Goal: Task Accomplishment & Management: Manage account settings

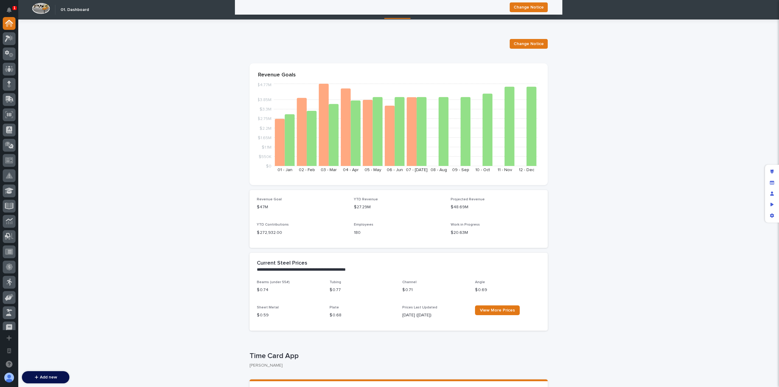
scroll to position [825, 0]
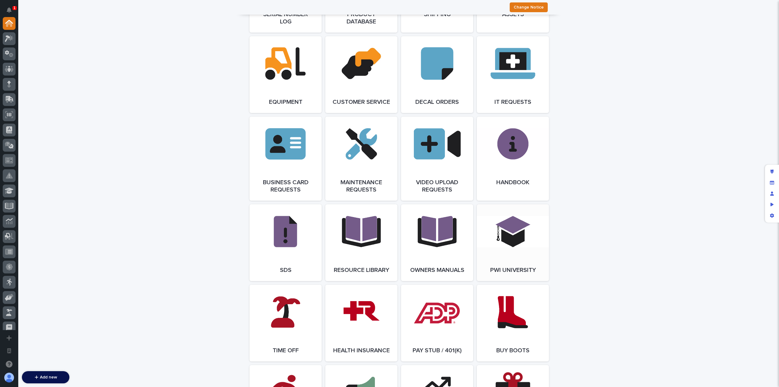
click at [507, 238] on link "Open Link" at bounding box center [513, 242] width 72 height 77
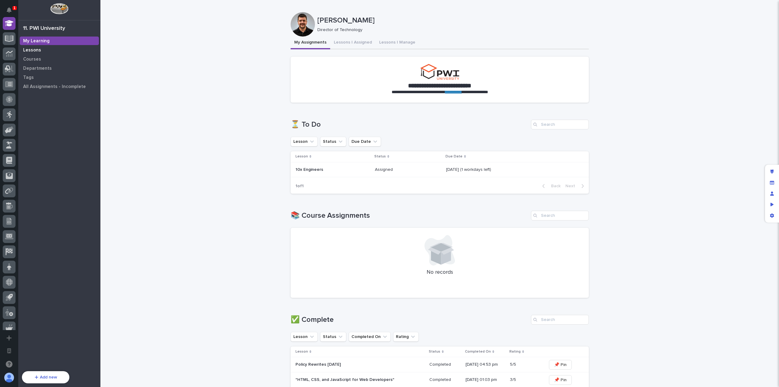
click at [34, 48] on p "Lessons" at bounding box center [32, 49] width 18 height 5
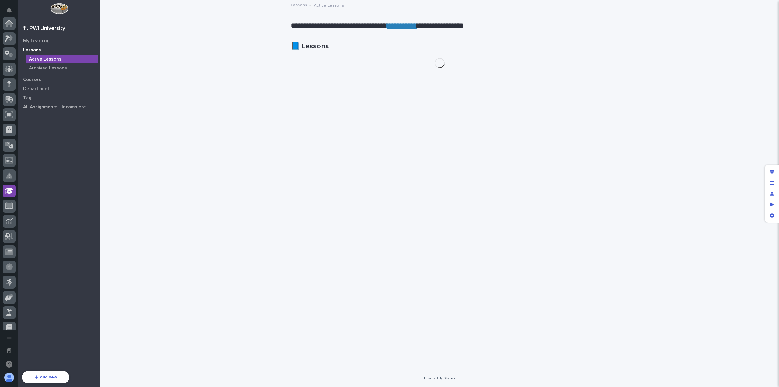
scroll to position [167, 0]
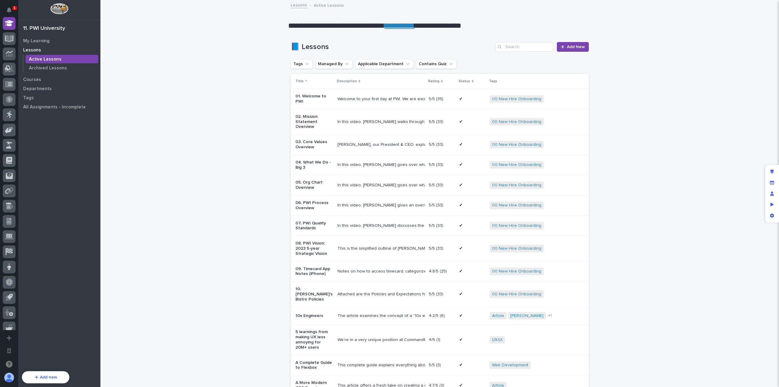
click at [357, 100] on div "Welcome to your first day at PWI. We are excited to have you joing the team!" at bounding box center [380, 98] width 86 height 5
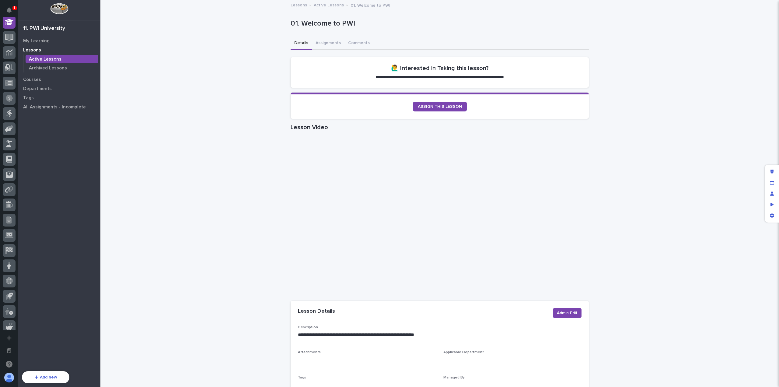
scroll to position [167, 0]
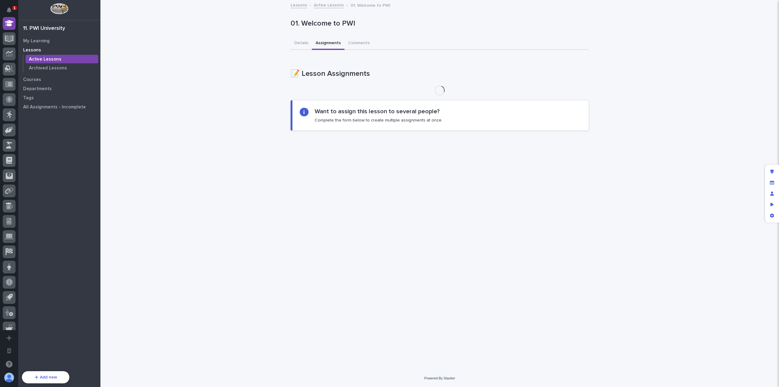
click at [330, 45] on button "Assignments" at bounding box center [328, 43] width 33 height 13
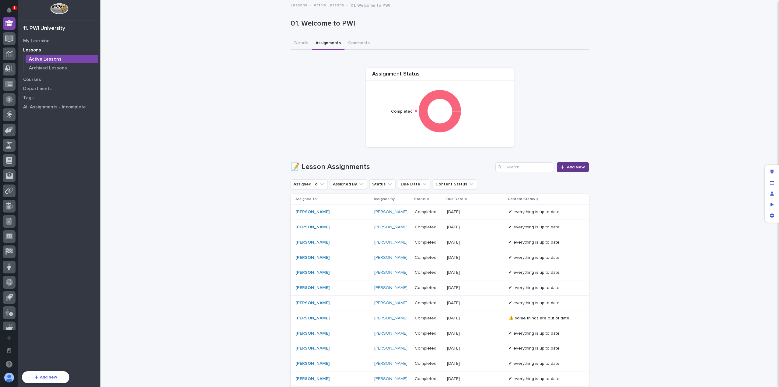
click at [570, 168] on span "Add New" at bounding box center [576, 167] width 18 height 4
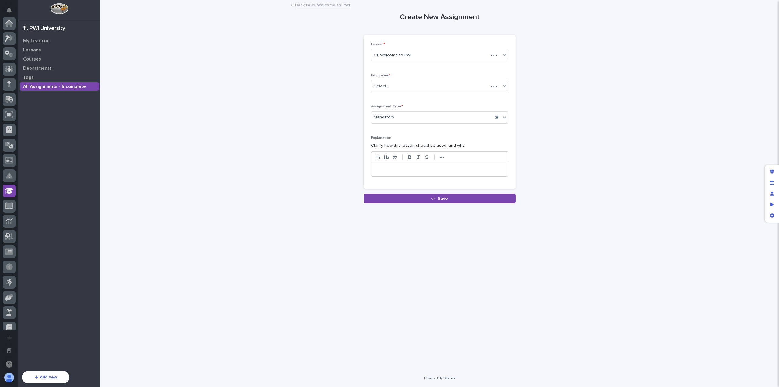
scroll to position [167, 0]
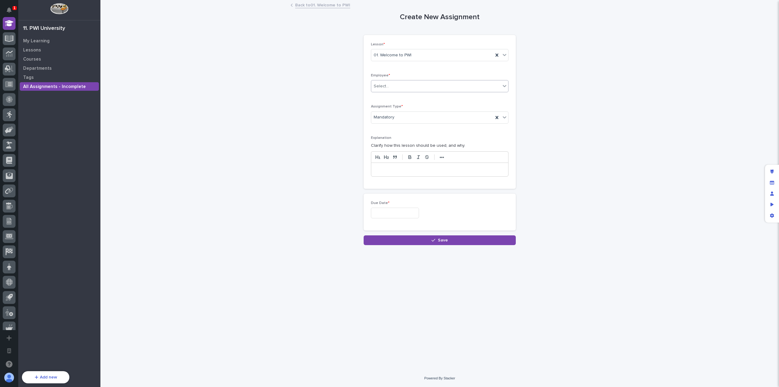
click at [408, 87] on div "Select..." at bounding box center [435, 86] width 129 height 10
type input "****"
click at [412, 95] on div "[PERSON_NAME]" at bounding box center [439, 97] width 137 height 11
click at [80, 72] on link "Departments" at bounding box center [59, 68] width 82 height 9
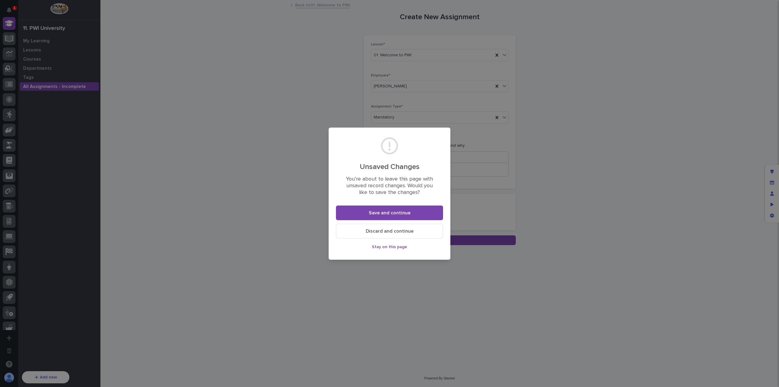
click at [384, 229] on span "Discard and continue" at bounding box center [390, 230] width 48 height 5
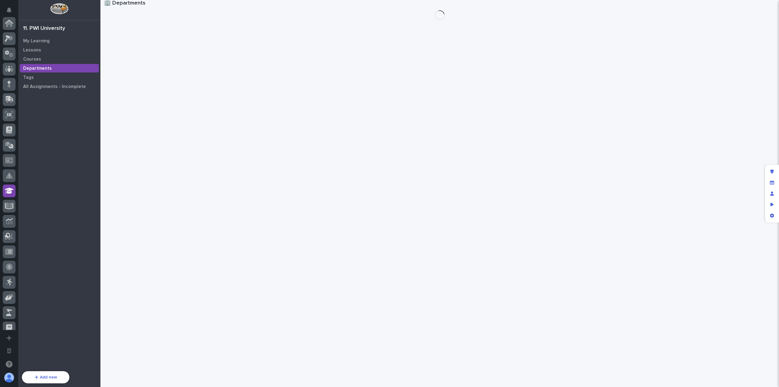
scroll to position [167, 0]
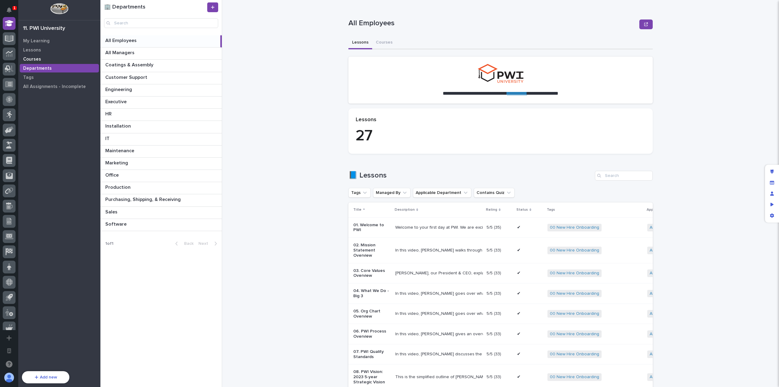
click at [52, 61] on div "Courses" at bounding box center [59, 59] width 79 height 9
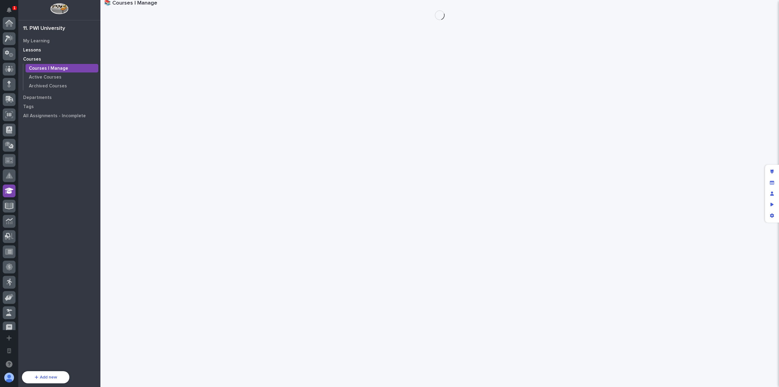
scroll to position [167, 0]
click at [55, 51] on div "Lessons" at bounding box center [59, 50] width 79 height 9
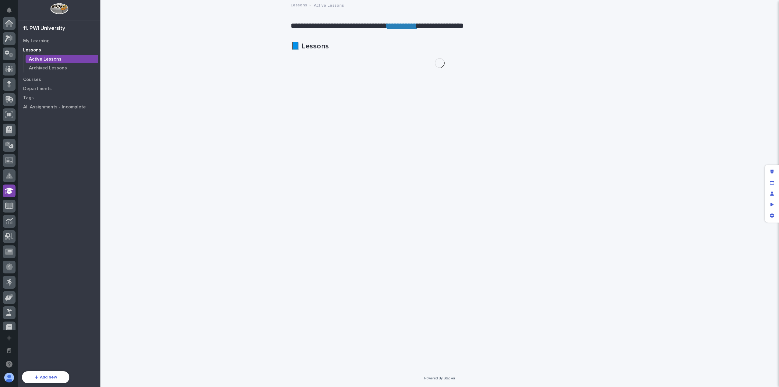
scroll to position [167, 0]
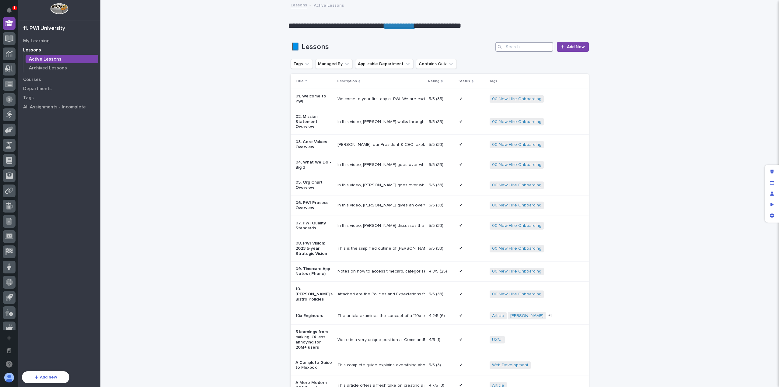
click at [516, 48] on input "Search" at bounding box center [524, 47] width 58 height 10
type input "pwi university"
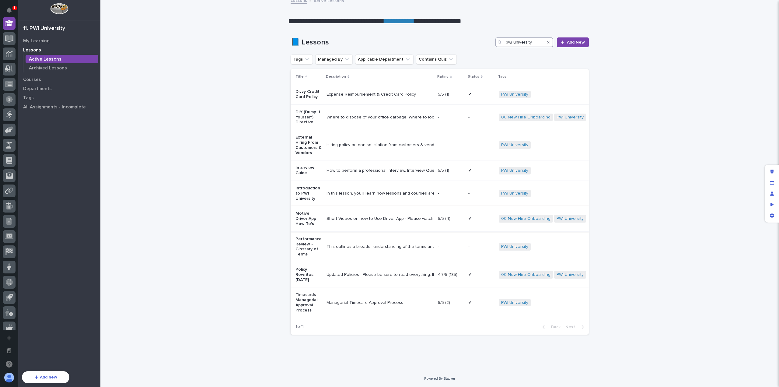
scroll to position [8, 0]
click at [370, 191] on div "In this lesson, you’ll learn how lessons and courses are structured, how to nav…" at bounding box center [379, 193] width 106 height 5
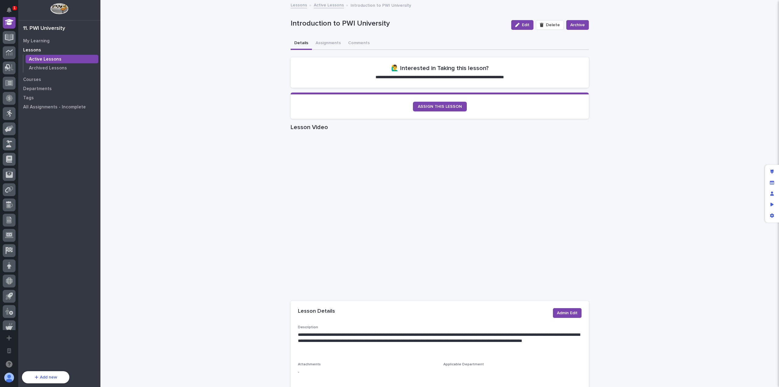
scroll to position [167, 0]
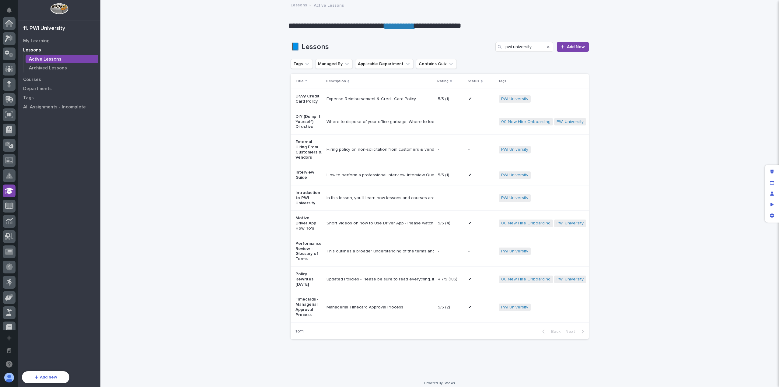
scroll to position [167, 0]
click at [771, 170] on icon "Edit layout" at bounding box center [771, 171] width 3 height 4
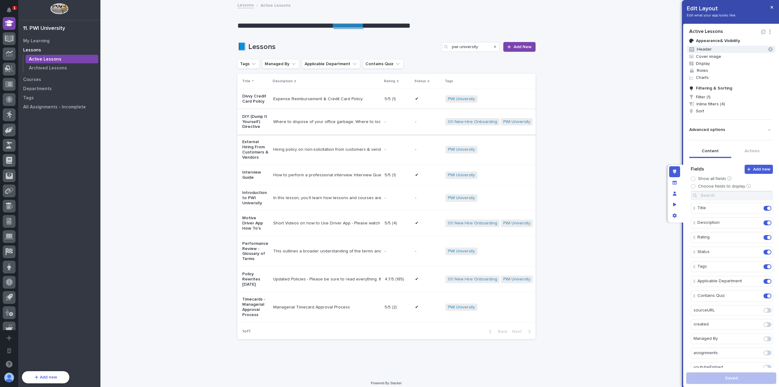
click at [724, 50] on button "Header" at bounding box center [730, 49] width 89 height 7
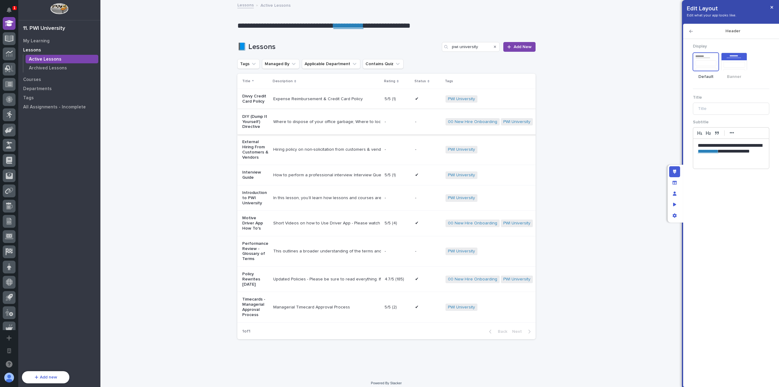
click at [718, 150] on link "**********" at bounding box center [707, 151] width 21 height 5
click at [745, 155] on link at bounding box center [738, 157] width 15 height 4
paste input "text"
type input "**********"
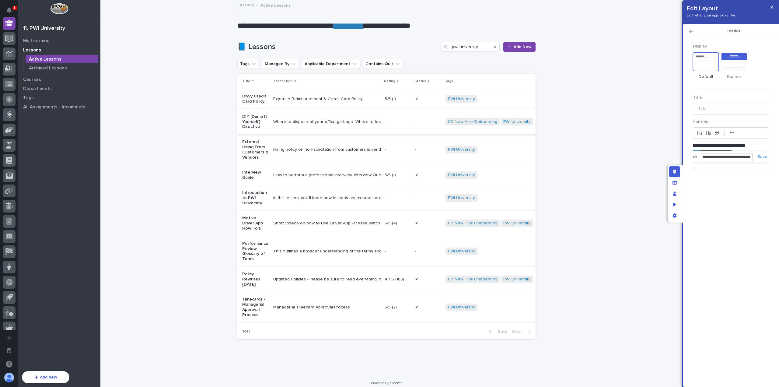
click at [759, 156] on link at bounding box center [759, 157] width 15 height 4
click at [771, 7] on icon "button" at bounding box center [771, 7] width 3 height 3
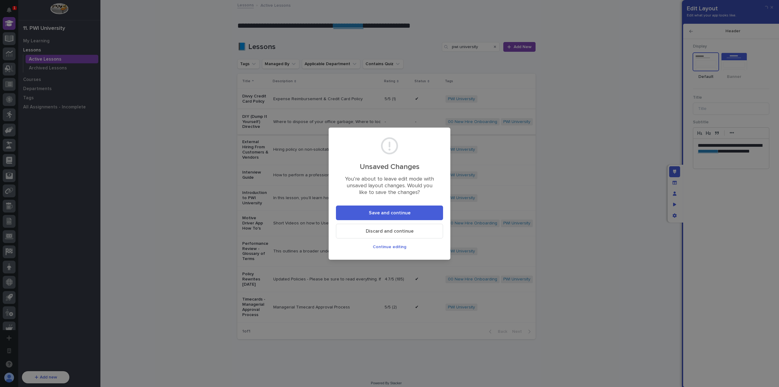
click at [408, 215] on span "Save and continue" at bounding box center [390, 212] width 42 height 5
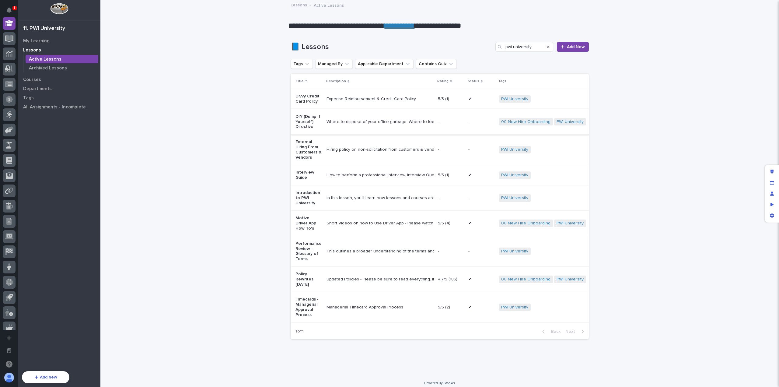
click at [229, 129] on div "Loading... Saving… Loading... Saving… 📘 Lessons pwi university Add New Tags Man…" at bounding box center [439, 202] width 678 height 344
click at [374, 105] on td "Expense Reimbursement & Credit Card Policy Expense Reimbursement & Credit Card …" at bounding box center [379, 99] width 111 height 20
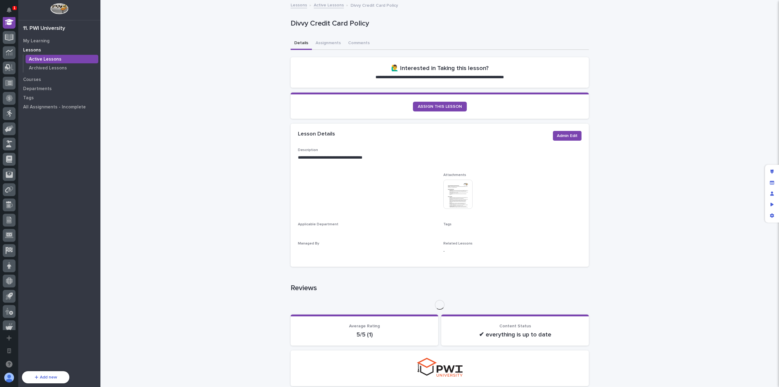
scroll to position [167, 0]
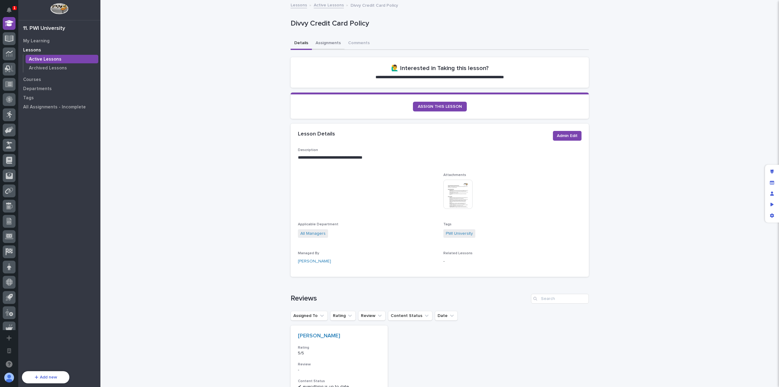
click at [333, 41] on button "Assignments" at bounding box center [328, 43] width 33 height 13
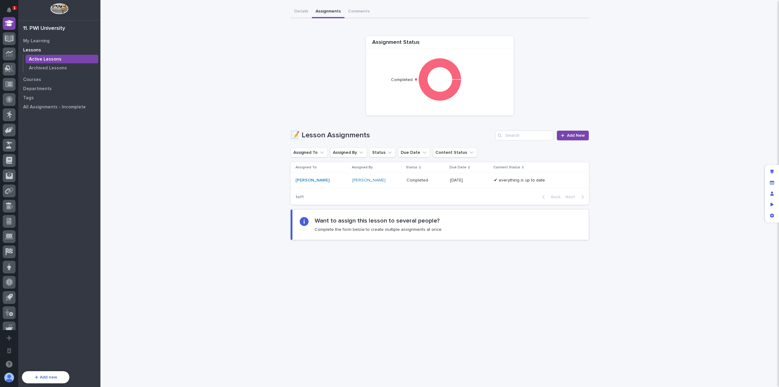
scroll to position [89, 0]
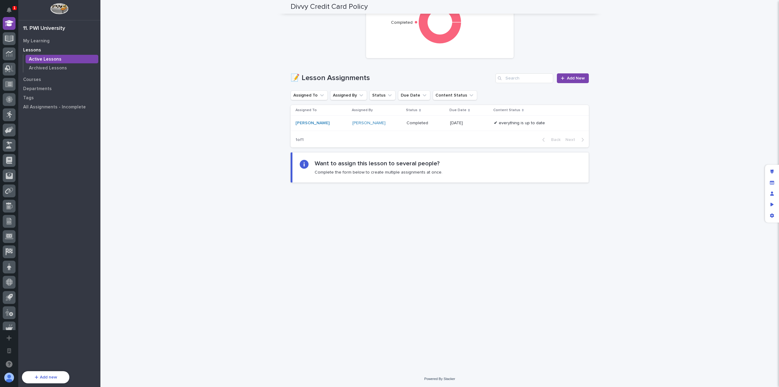
click at [225, 210] on div "**********" at bounding box center [439, 141] width 678 height 458
click at [42, 40] on p "My Learning" at bounding box center [36, 40] width 26 height 5
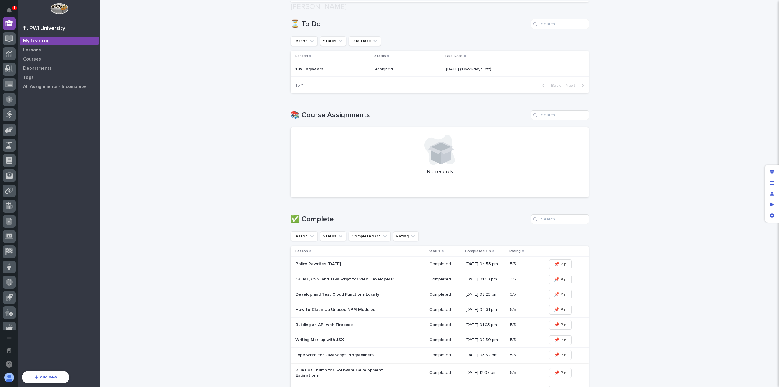
scroll to position [280, 0]
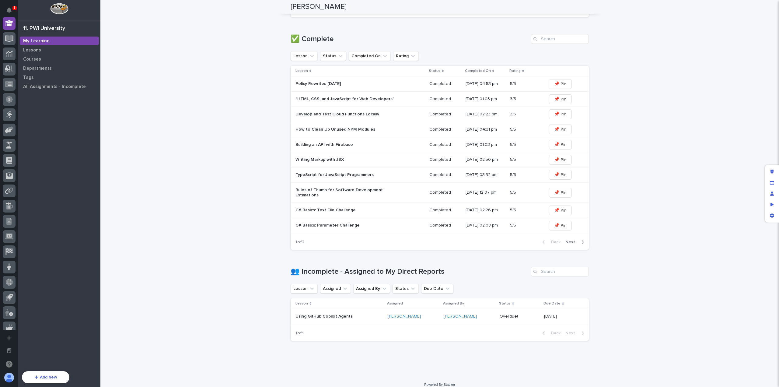
click at [217, 315] on div "**********" at bounding box center [439, 48] width 678 height 656
click at [608, 291] on div "**********" at bounding box center [439, 48] width 678 height 656
click at [65, 88] on p "All Assignments - Incomplete" at bounding box center [54, 86] width 63 height 5
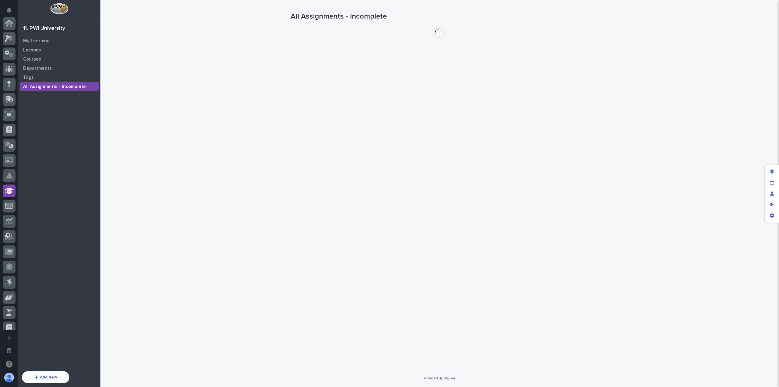
scroll to position [167, 0]
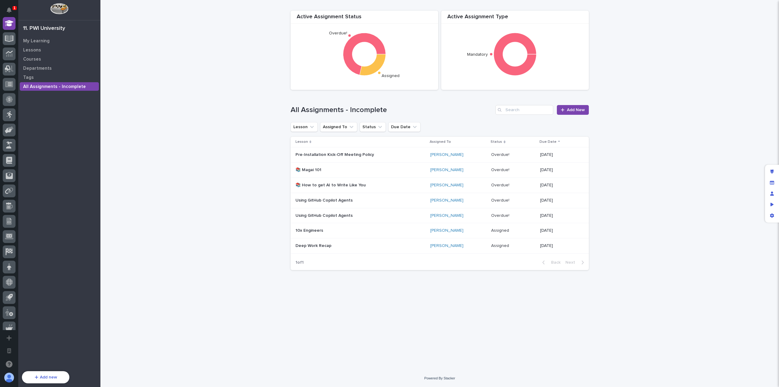
click at [392, 233] on div "10x Engineers" at bounding box center [360, 230] width 130 height 10
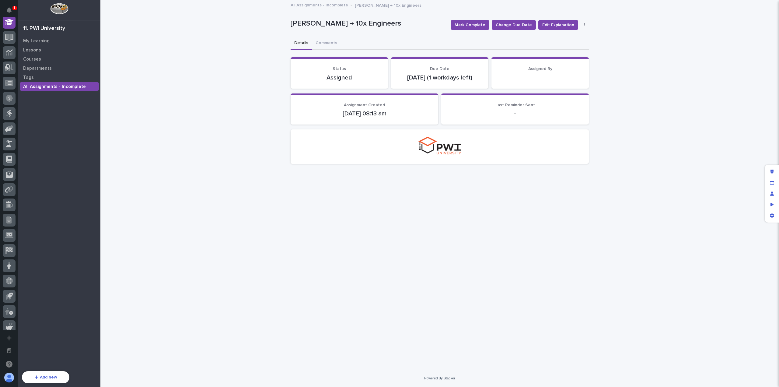
scroll to position [167, 0]
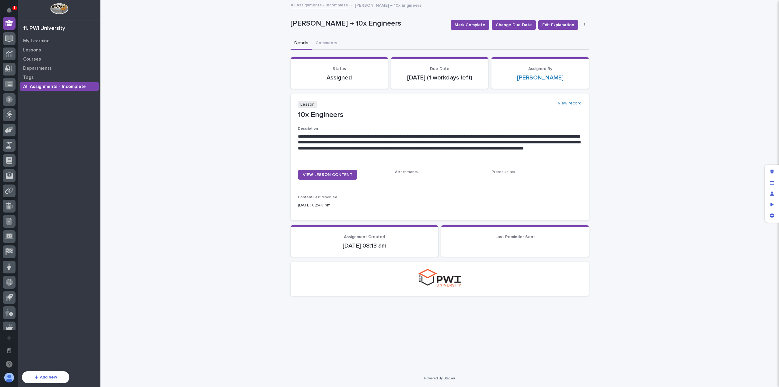
click at [582, 25] on button "button" at bounding box center [584, 25] width 9 height 4
click at [575, 48] on button "Delete" at bounding box center [566, 47] width 40 height 10
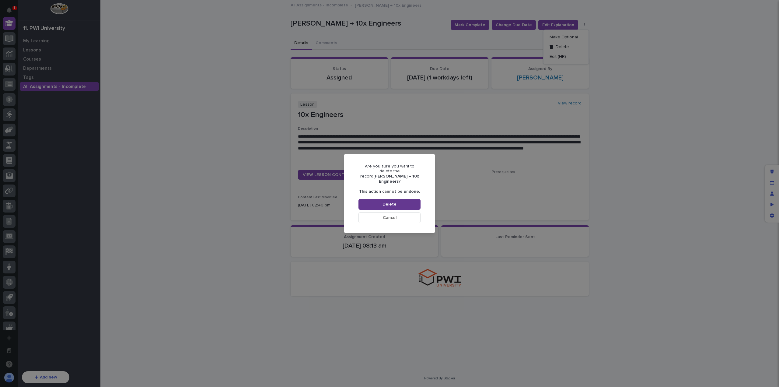
click at [395, 204] on button "Delete" at bounding box center [389, 204] width 62 height 11
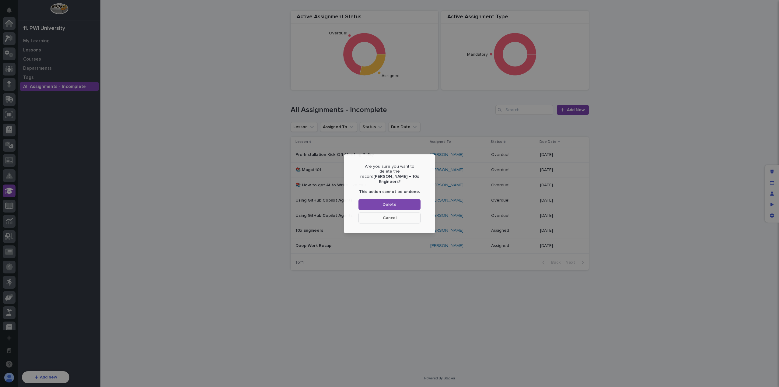
scroll to position [167, 0]
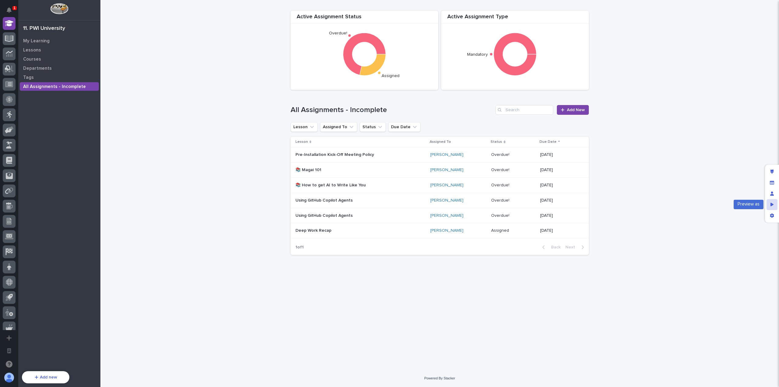
click at [774, 205] on div "Preview as" at bounding box center [771, 204] width 11 height 11
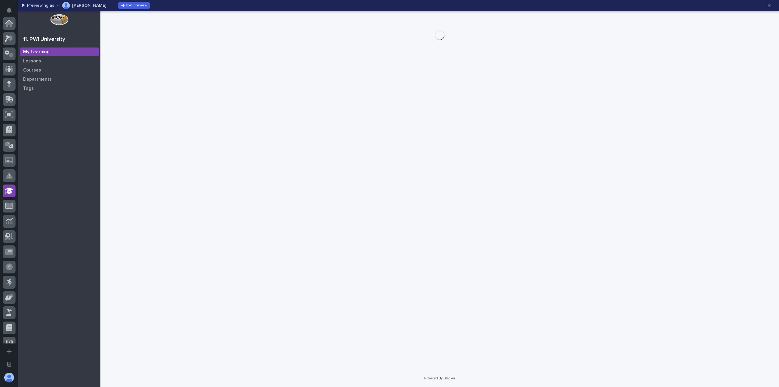
scroll to position [167, 0]
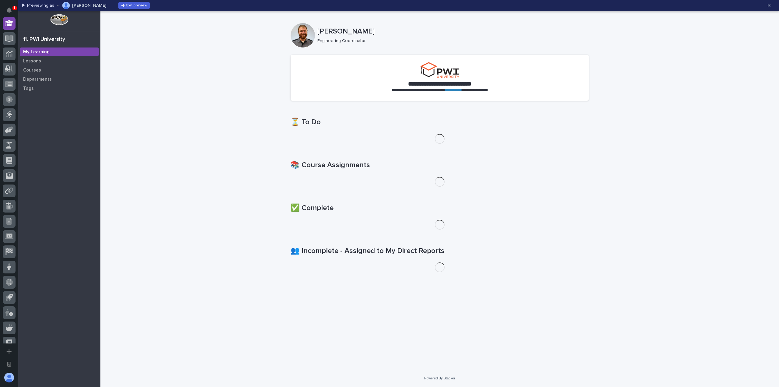
click at [58, 4] on icon "button" at bounding box center [58, 5] width 3 height 4
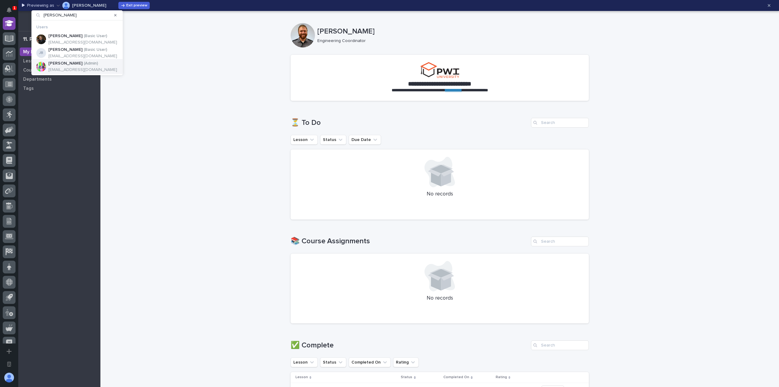
type input "[PERSON_NAME]"
click at [77, 69] on p "[EMAIL_ADDRESS][DOMAIN_NAME]" at bounding box center [82, 69] width 69 height 5
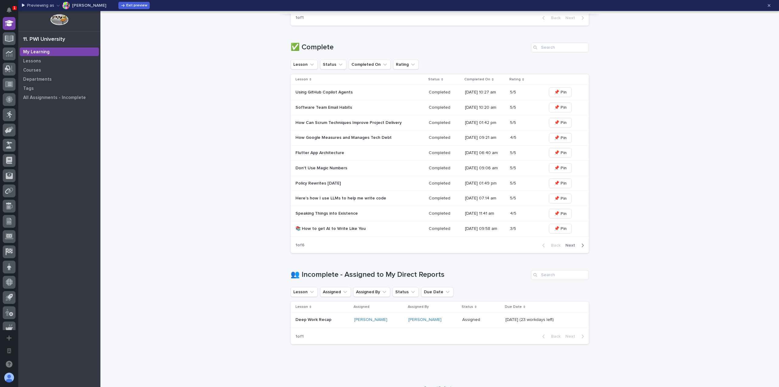
scroll to position [263, 0]
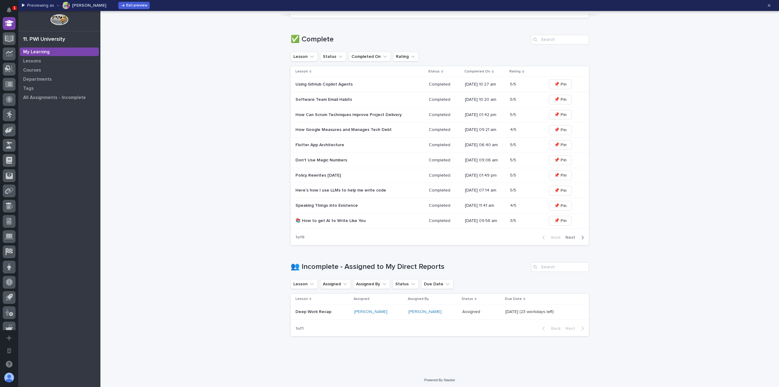
click at [178, 205] on div "**********" at bounding box center [439, 60] width 678 height 624
click at [686, 261] on div "**********" at bounding box center [439, 60] width 678 height 624
click at [126, 7] on span "Exit preview" at bounding box center [136, 6] width 21 height 4
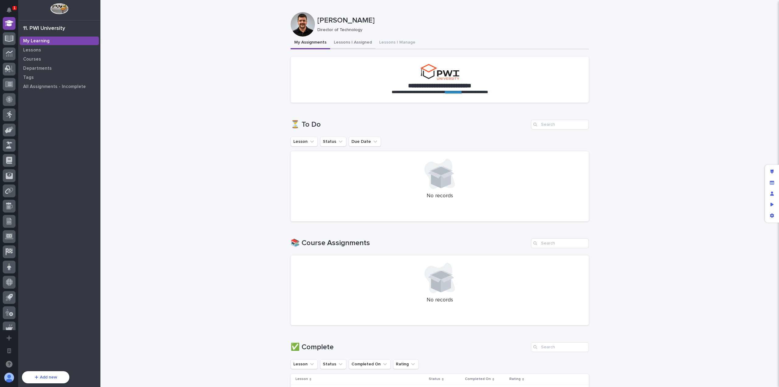
click at [344, 45] on button "Lessons I Assigned" at bounding box center [352, 42] width 45 height 13
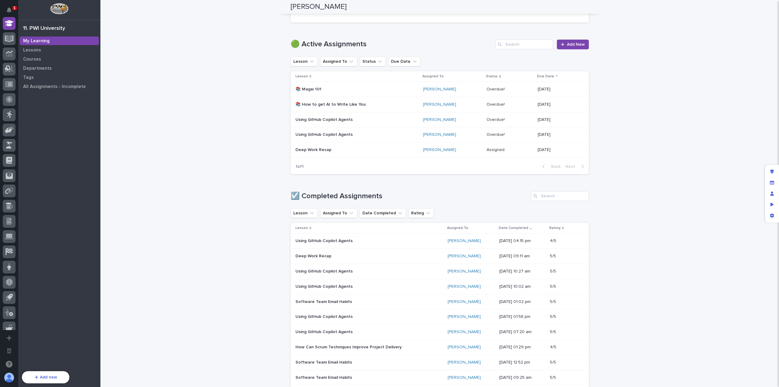
scroll to position [229, 0]
click at [627, 105] on div "Loading... Saving… Loading... Saving… [PERSON_NAME] [PERSON_NAME] Director of T…" at bounding box center [439, 277] width 678 height 1013
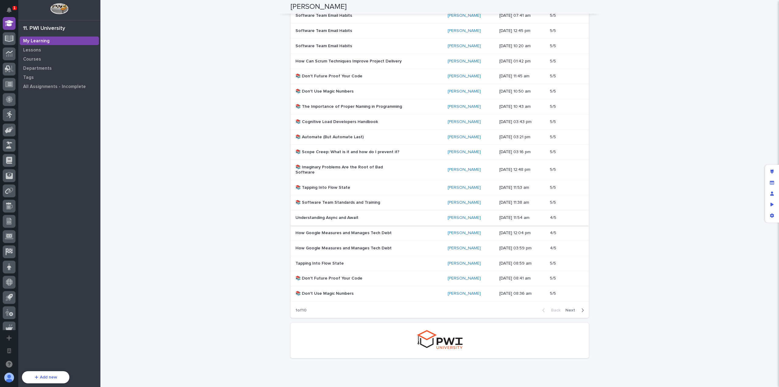
scroll to position [635, 0]
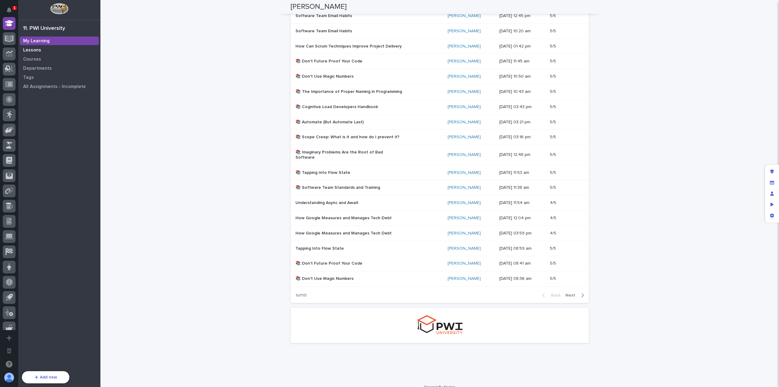
click at [46, 50] on div "Lessons" at bounding box center [59, 50] width 79 height 9
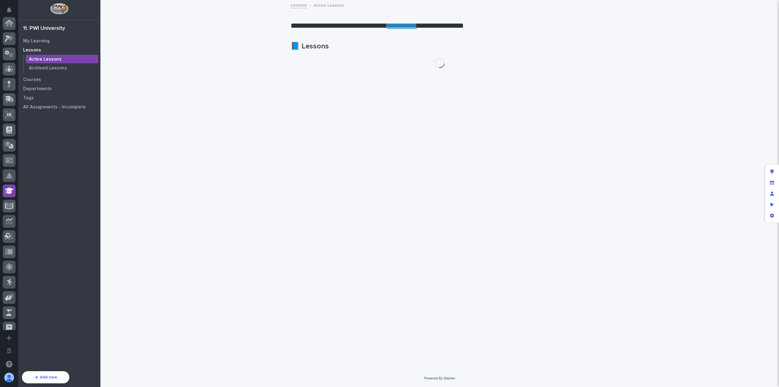
scroll to position [167, 0]
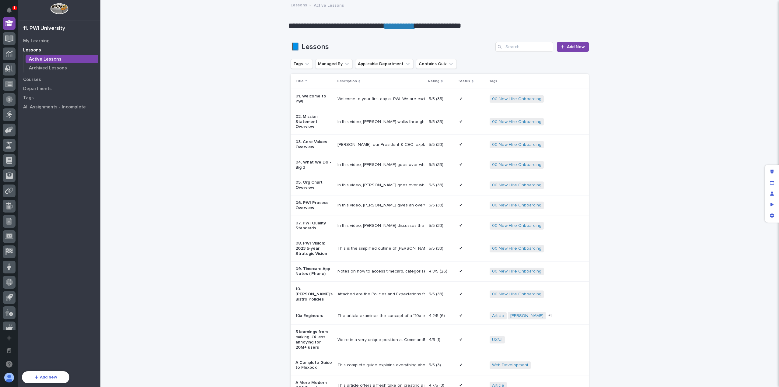
click at [567, 48] on span "Add New" at bounding box center [576, 47] width 18 height 4
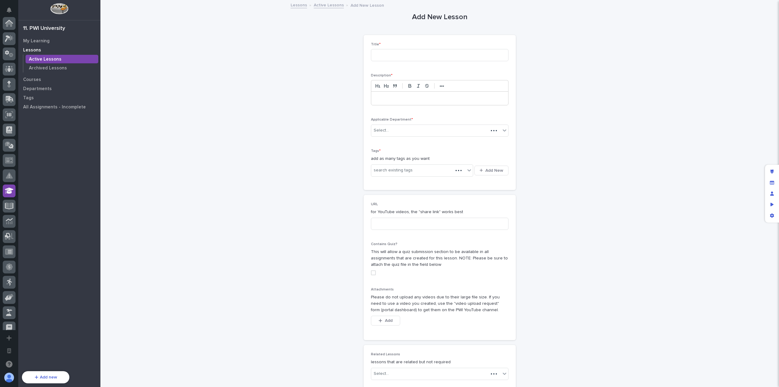
scroll to position [167, 0]
click at [478, 59] on input at bounding box center [439, 55] width 137 height 12
type input "New Lesson Title"
click at [464, 95] on div at bounding box center [439, 98] width 137 height 13
click at [457, 130] on div "Select..." at bounding box center [435, 130] width 129 height 10
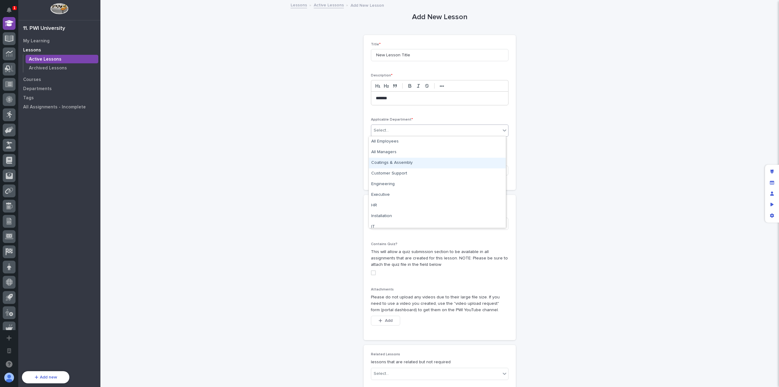
click at [443, 158] on div "Coatings & Assembly" at bounding box center [437, 163] width 137 height 11
click at [425, 168] on div "search existing tags" at bounding box center [418, 170] width 94 height 10
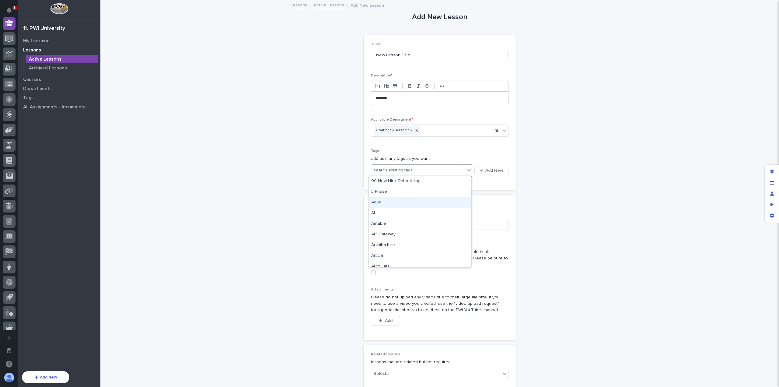
click at [412, 197] on div "Agile" at bounding box center [420, 202] width 102 height 11
click at [408, 222] on input at bounding box center [439, 223] width 137 height 12
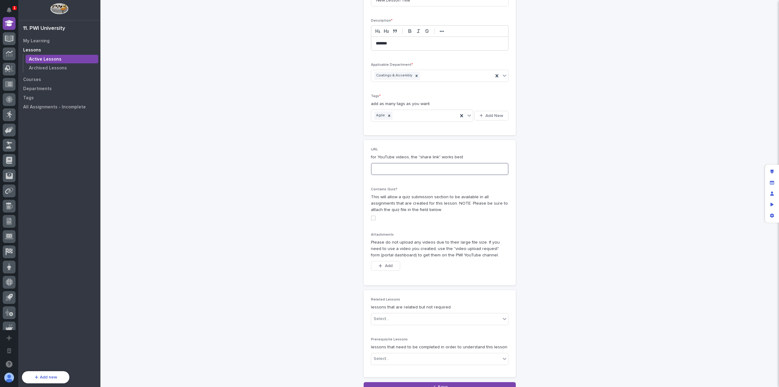
scroll to position [91, 0]
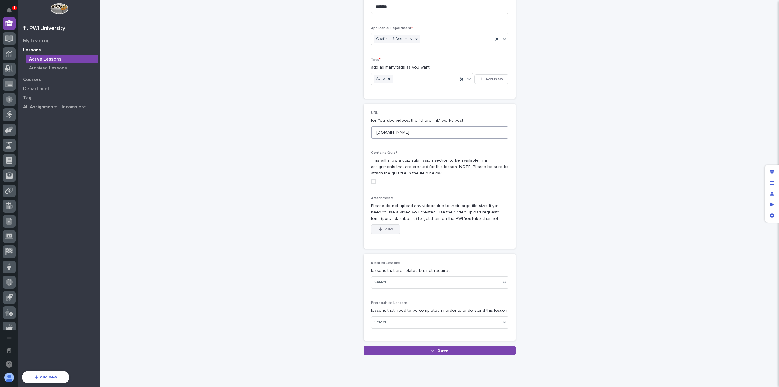
type input "[DOMAIN_NAME]"
click at [391, 229] on button "Add" at bounding box center [385, 229] width 29 height 10
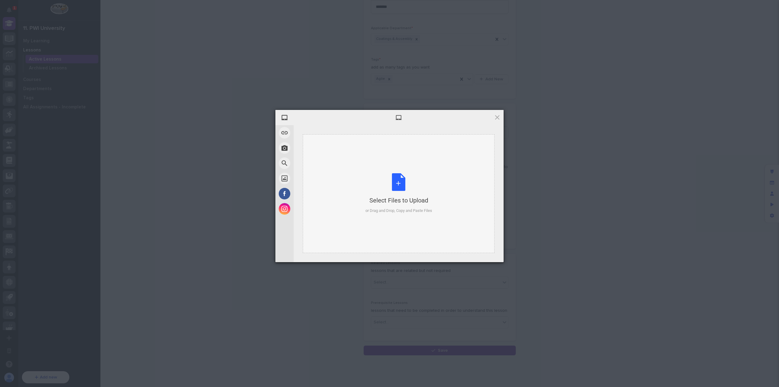
click at [398, 191] on div "Select Files to Upload or Drag and Drop, Copy and Paste Files" at bounding box center [398, 193] width 67 height 40
click at [494, 116] on span at bounding box center [497, 117] width 7 height 7
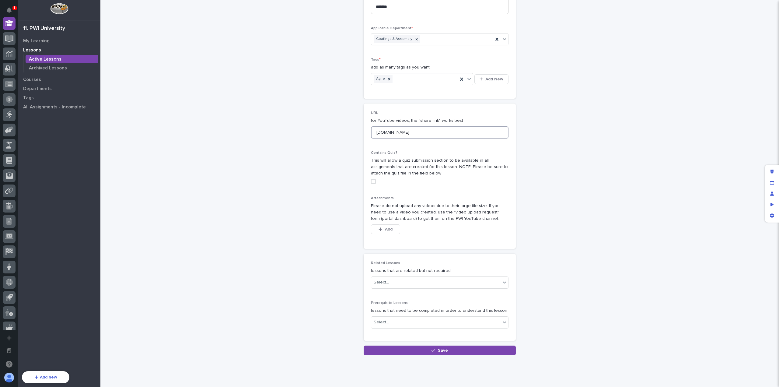
drag, startPoint x: 441, startPoint y: 124, endPoint x: 428, endPoint y: 129, distance: 13.9
click at [431, 127] on div "URL for YouTube videos, the "share link" works best [DOMAIN_NAME]" at bounding box center [439, 127] width 137 height 33
drag, startPoint x: 425, startPoint y: 130, endPoint x: 360, endPoint y: 134, distance: 65.2
click at [360, 134] on div "Add New Lesson Loading... Saving… Loading... Saving… Loading... Saving… Title *…" at bounding box center [439, 132] width 298 height 446
click at [777, 170] on div "Edit layout" at bounding box center [771, 171] width 11 height 11
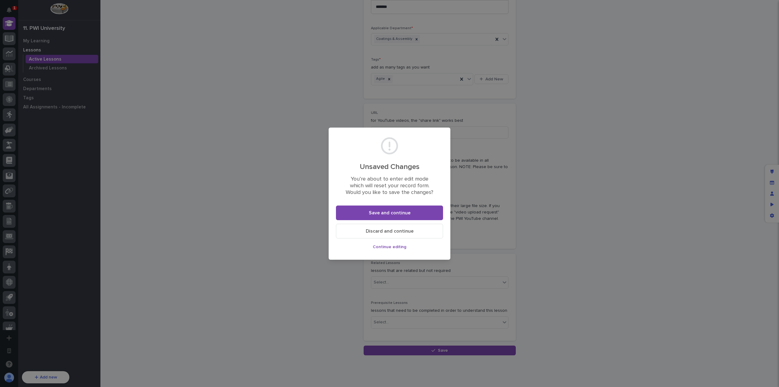
click at [408, 231] on span "Discard and continue" at bounding box center [390, 230] width 48 height 5
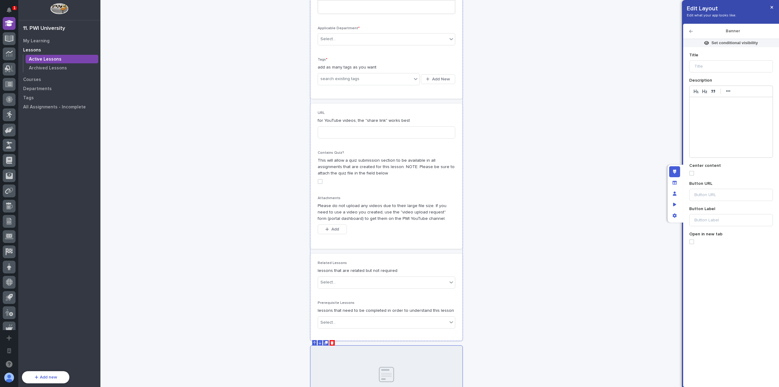
scroll to position [130, 0]
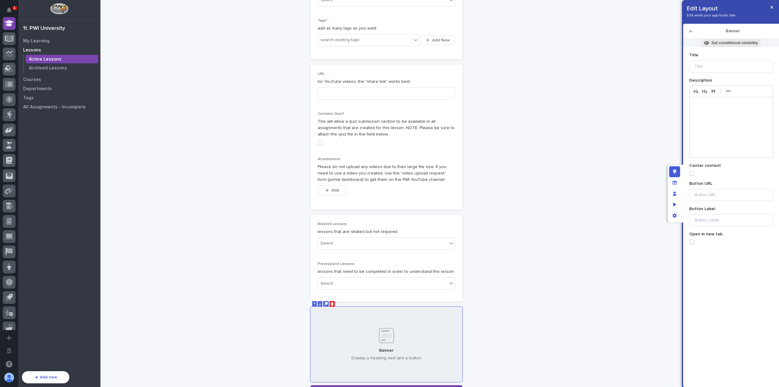
click at [732, 42] on p "Set conditional visibility" at bounding box center [734, 42] width 47 height 5
click at [673, 82] on button "Add Filter" at bounding box center [695, 82] width 122 height 7
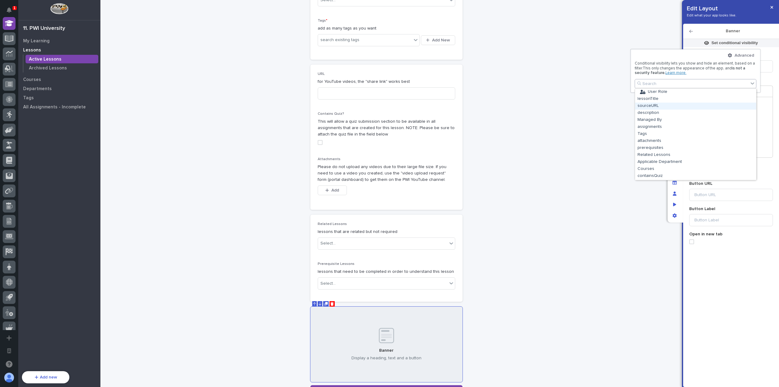
click at [665, 104] on div "sourceURL" at bounding box center [695, 106] width 121 height 7
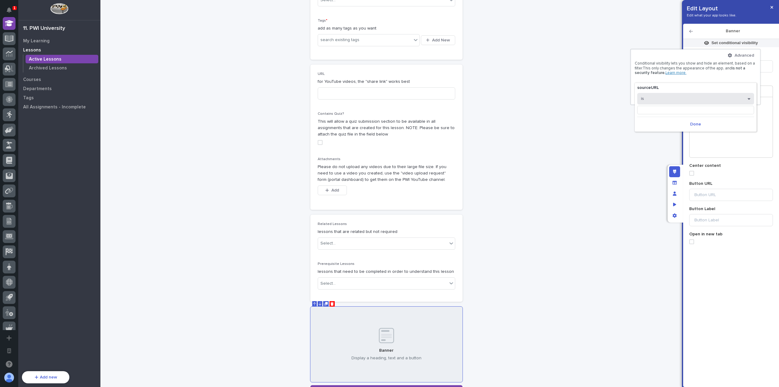
click at [665, 100] on button "is" at bounding box center [695, 99] width 117 height 12
click at [661, 173] on div "is empty" at bounding box center [695, 173] width 116 height 11
click at [667, 113] on button "Done" at bounding box center [686, 116] width 117 height 10
click at [671, 99] on button "Add Filter" at bounding box center [687, 97] width 122 height 7
type input "***"
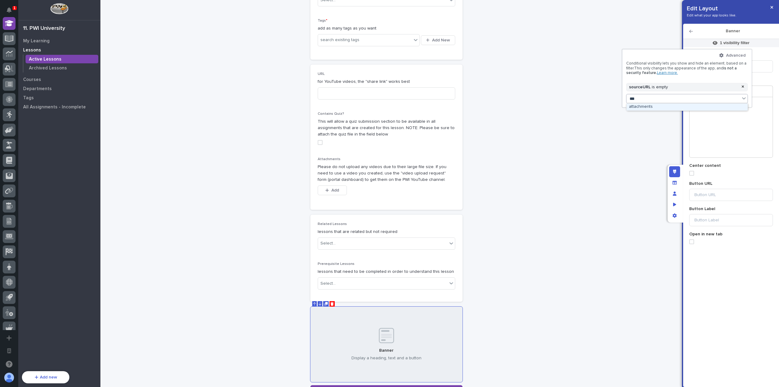
click at [652, 106] on div "attachments" at bounding box center [686, 106] width 121 height 7
click at [654, 105] on span "is empty" at bounding box center [652, 107] width 17 height 4
click at [690, 82] on div "Advanced Conditional visibility lets you show and hide an element, based on a f…" at bounding box center [688, 81] width 122 height 56
click at [699, 123] on span "Done" at bounding box center [694, 122] width 11 height 4
click at [719, 123] on div at bounding box center [389, 193] width 779 height 387
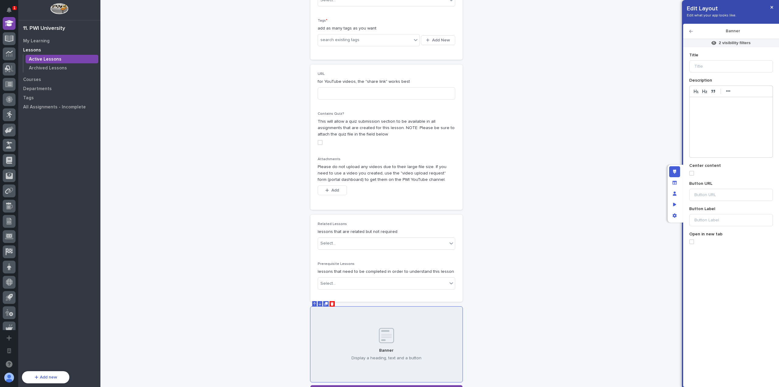
click at [705, 73] on div "2 visibility filters Title Description ••• Center content Button URL Button Lab…" at bounding box center [731, 209] width 90 height 346
click at [708, 71] on input at bounding box center [731, 66] width 84 height 12
click at [691, 31] on icon "button" at bounding box center [691, 31] width 4 height 4
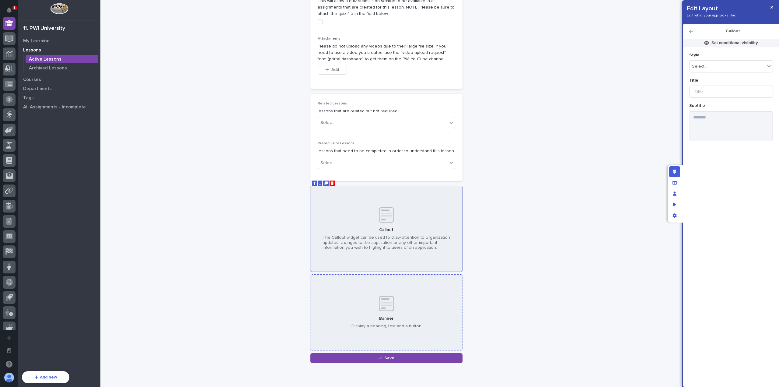
scroll to position [273, 0]
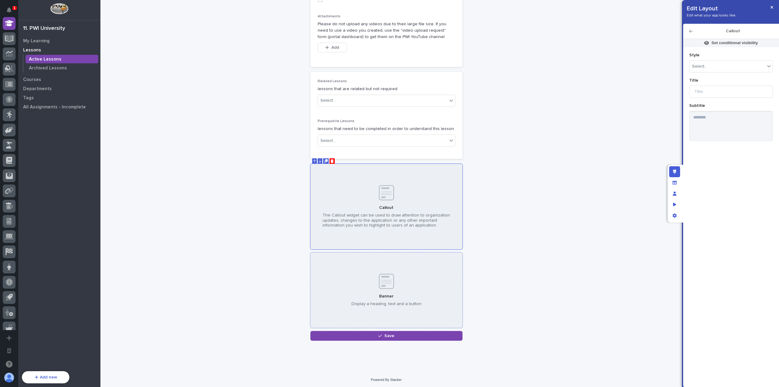
drag, startPoint x: 387, startPoint y: 294, endPoint x: 363, endPoint y: 282, distance: 27.6
click at [387, 294] on p "Banner" at bounding box center [386, 296] width 14 height 5
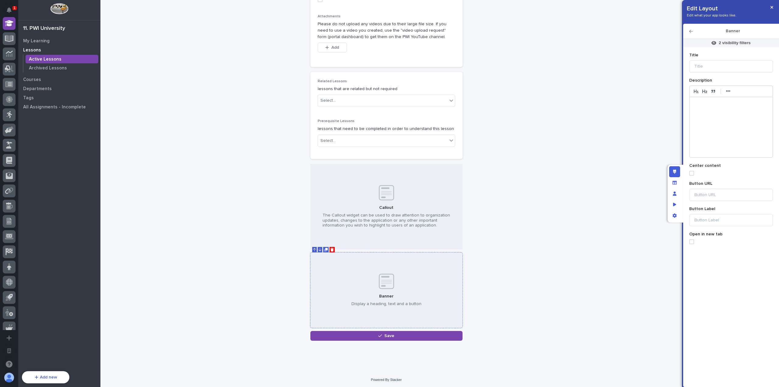
click at [330, 248] on icon "Delete" at bounding box center [331, 250] width 3 height 4
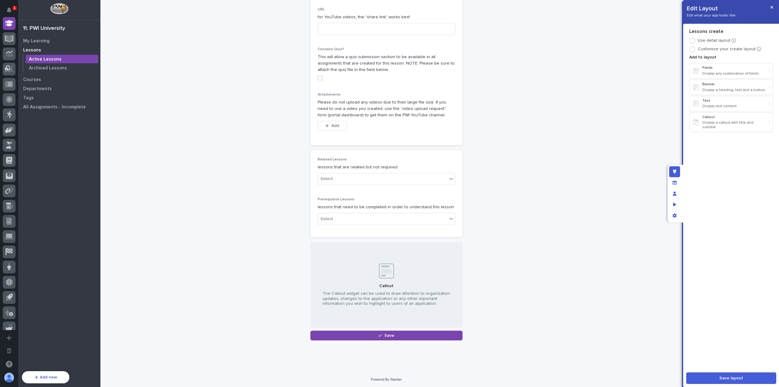
click at [367, 269] on div "Callout The Callout widget can be used to draw attention to organization update…" at bounding box center [386, 284] width 152 height 85
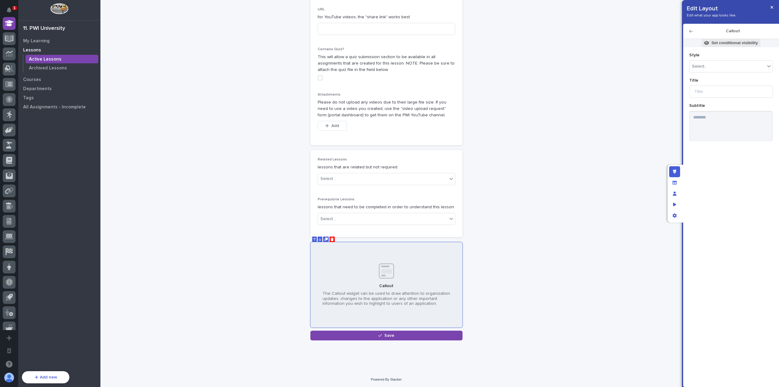
click at [727, 47] on span "Set conditional visibility" at bounding box center [730, 43] width 58 height 8
click at [693, 77] on div "Advanced Conditional visibility lets you show and hide an element, based on a f…" at bounding box center [695, 69] width 122 height 33
click at [696, 82] on span "Add Filter" at bounding box center [698, 82] width 19 height 4
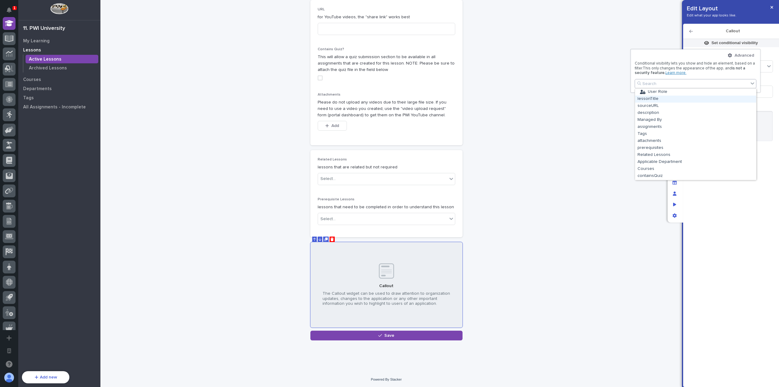
click at [670, 99] on div "lessonTitle" at bounding box center [695, 99] width 121 height 7
click at [709, 125] on button "Done" at bounding box center [695, 124] width 117 height 10
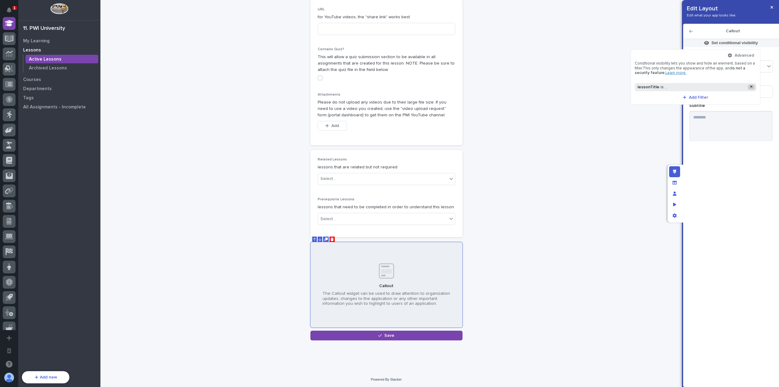
click at [752, 85] on icon at bounding box center [751, 87] width 2 height 4
click at [687, 82] on div "button" at bounding box center [686, 82] width 6 height 4
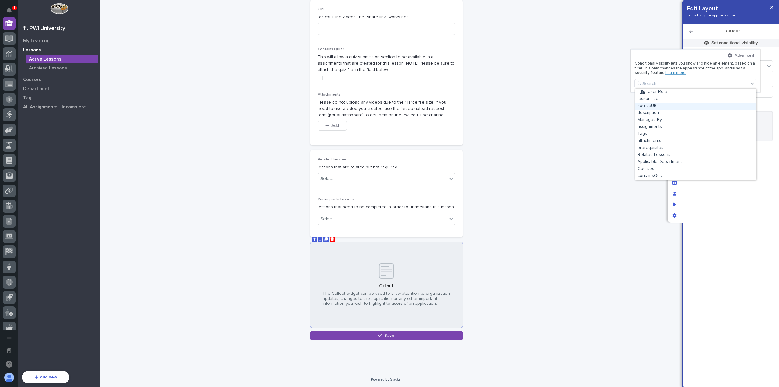
click at [669, 107] on div "sourceURL" at bounding box center [695, 106] width 121 height 7
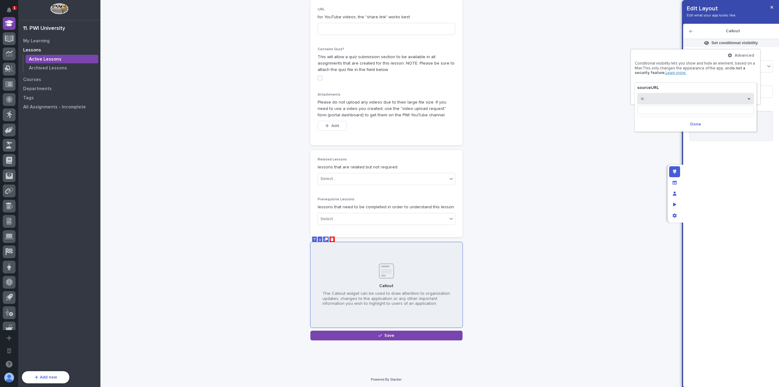
click at [680, 101] on button "is" at bounding box center [695, 99] width 117 height 12
click at [667, 173] on div "is empty" at bounding box center [695, 173] width 116 height 11
click at [696, 113] on button "Done" at bounding box center [686, 116] width 117 height 10
click at [681, 96] on span "Add Filter" at bounding box center [689, 97] width 19 height 4
click at [671, 109] on button "is" at bounding box center [692, 108] width 105 height 12
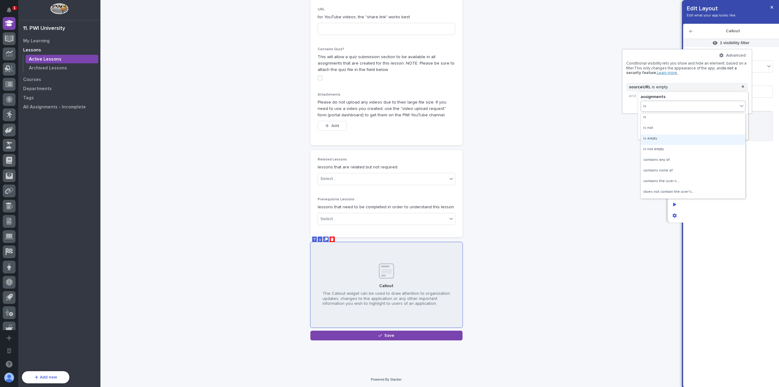
click at [669, 138] on div "is empty" at bounding box center [693, 139] width 104 height 11
click at [677, 124] on button "Done" at bounding box center [692, 125] width 105 height 10
click at [702, 157] on div at bounding box center [389, 193] width 779 height 387
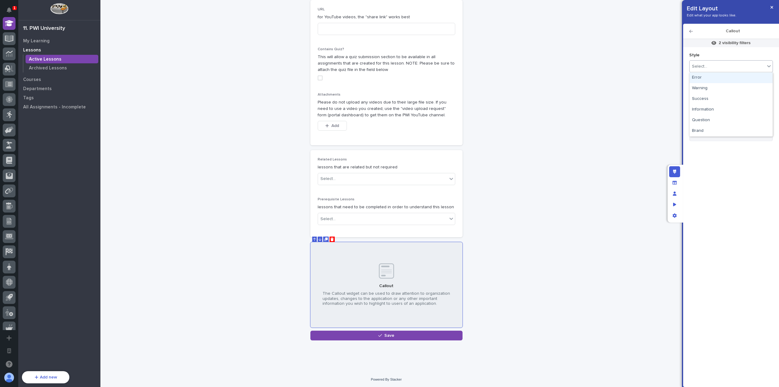
click at [707, 69] on div "Select..." at bounding box center [726, 66] width 75 height 9
click at [710, 80] on div "Error" at bounding box center [730, 77] width 83 height 11
click at [712, 91] on input at bounding box center [731, 91] width 84 height 12
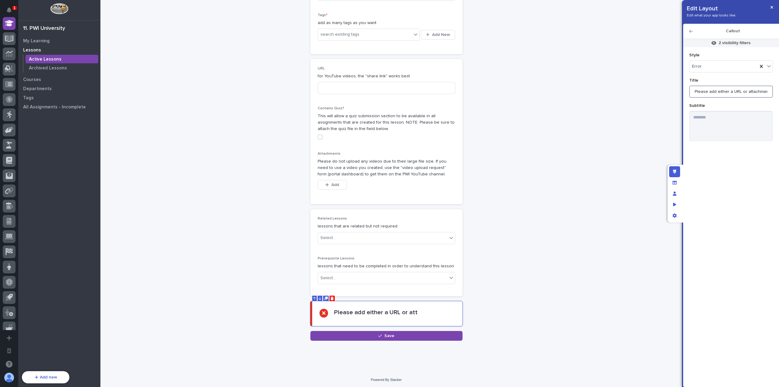
scroll to position [0, 1]
type input "Please add either a URL or attachments"
click at [719, 121] on textarea at bounding box center [731, 126] width 84 height 30
type textarea "*"
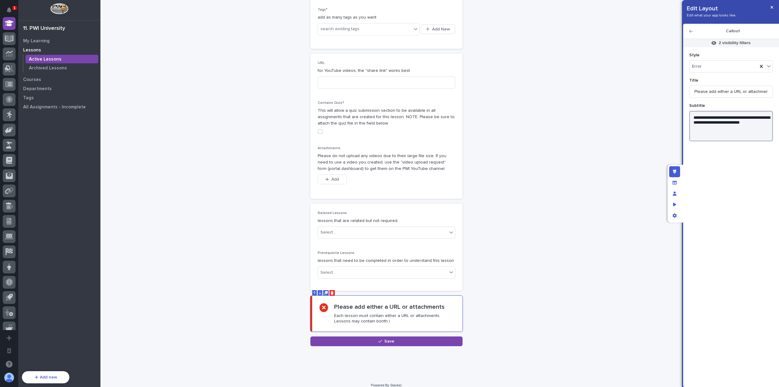
scroll to position [147, 0]
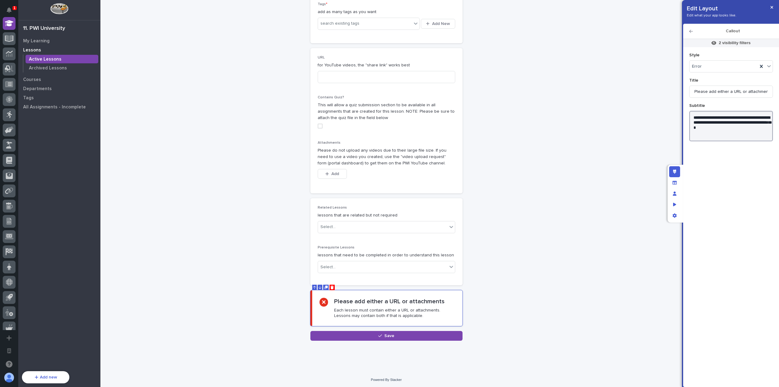
type textarea "**********"
click at [692, 31] on icon "button" at bounding box center [691, 31] width 4 height 4
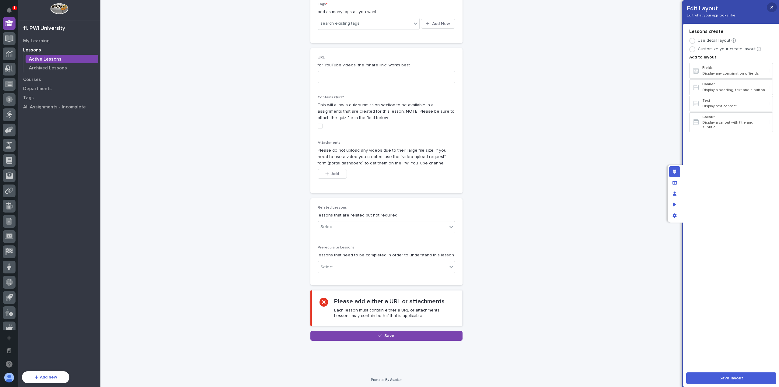
click at [766, 8] on button "button" at bounding box center [771, 7] width 10 height 10
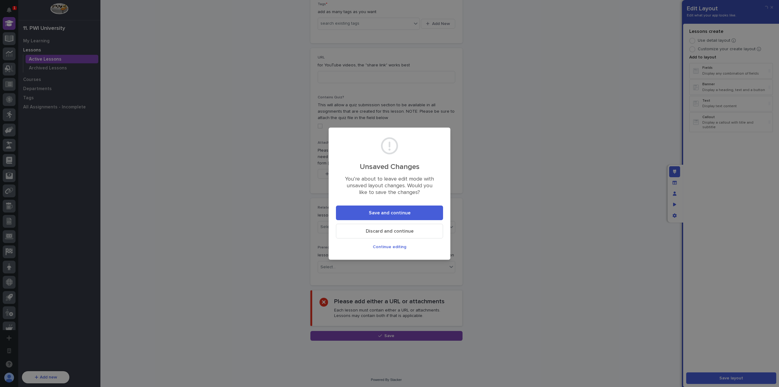
click at [428, 213] on button "Save and continue" at bounding box center [389, 212] width 107 height 15
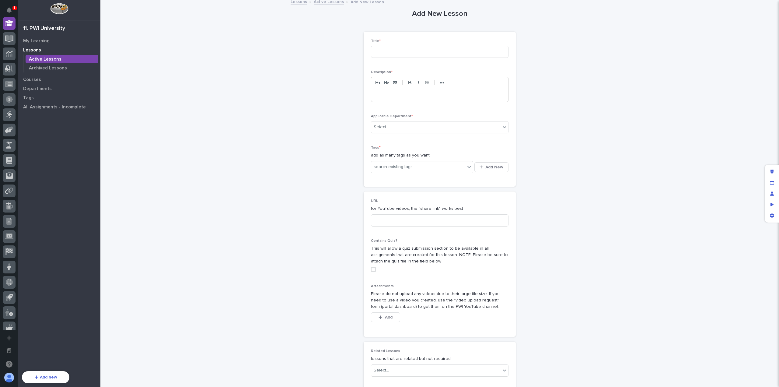
scroll to position [0, 0]
click at [39, 80] on p "Courses" at bounding box center [32, 79] width 18 height 5
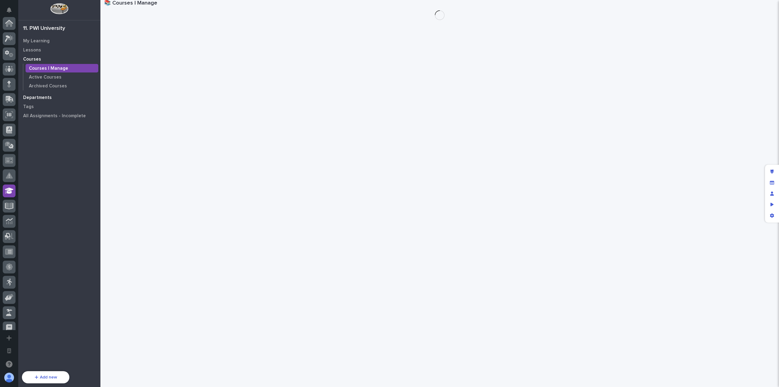
scroll to position [167, 0]
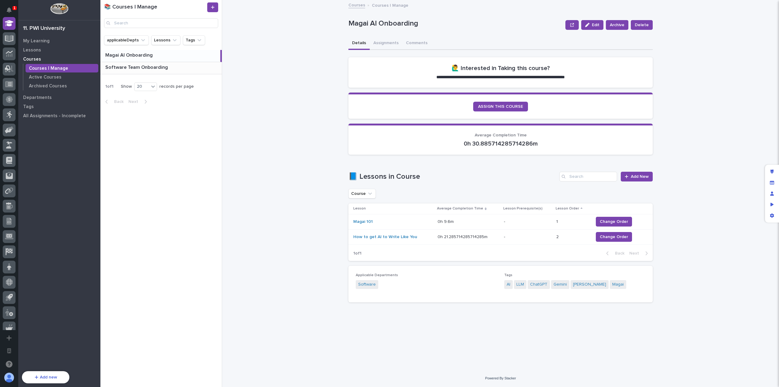
click at [187, 70] on p at bounding box center [162, 67] width 114 height 6
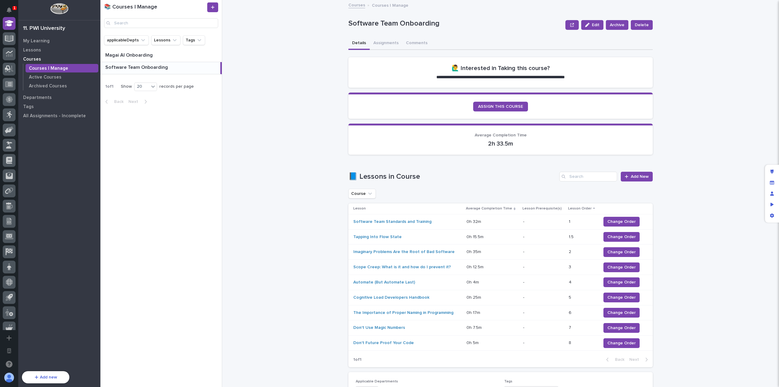
click at [30, 59] on p "Courses" at bounding box center [32, 59] width 18 height 5
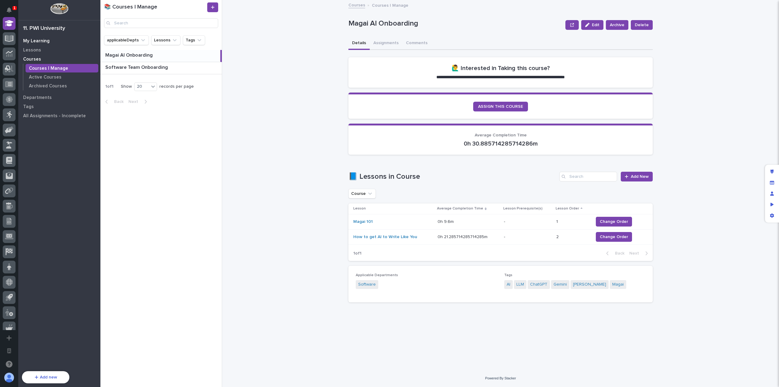
click at [42, 37] on div "My Learning" at bounding box center [59, 40] width 79 height 9
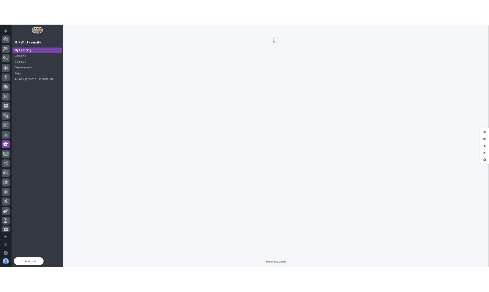
scroll to position [167, 0]
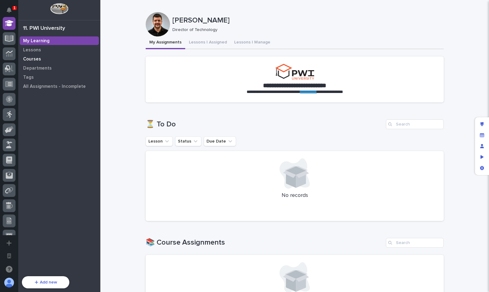
click at [36, 58] on p "Courses" at bounding box center [32, 59] width 18 height 5
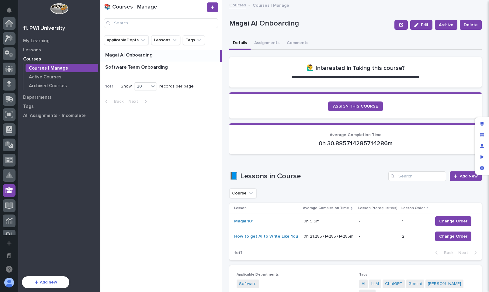
scroll to position [167, 0]
click at [213, 8] on icon at bounding box center [213, 7] width 4 height 4
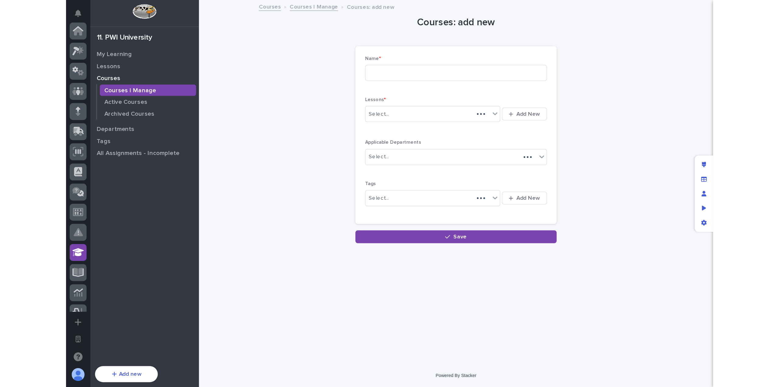
scroll to position [167, 0]
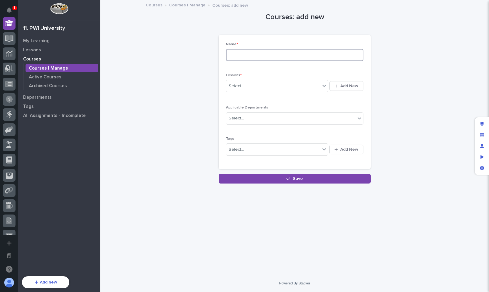
click at [255, 60] on input at bounding box center [294, 55] width 137 height 12
type input "New Course A"
click at [255, 84] on div "Select..." at bounding box center [273, 86] width 94 height 10
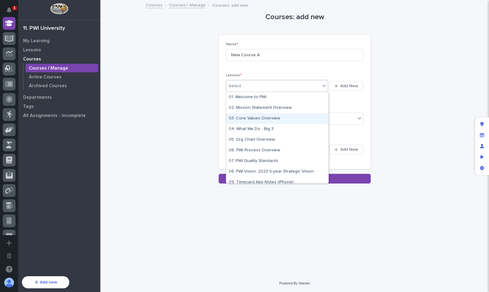
click at [263, 114] on div "03. Core Values Overview" at bounding box center [277, 118] width 102 height 11
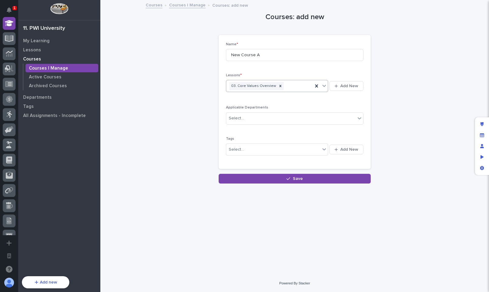
click at [284, 86] on div "03. Core Values Overview" at bounding box center [269, 86] width 87 height 11
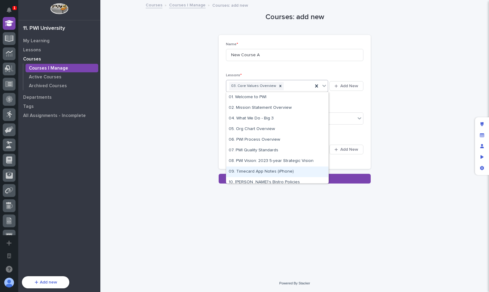
click at [272, 174] on div "09. Timecard App Notes (iPhone)" at bounding box center [277, 172] width 102 height 11
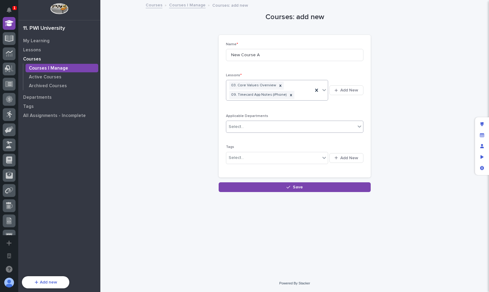
click at [269, 127] on div "Select..." at bounding box center [290, 127] width 129 height 10
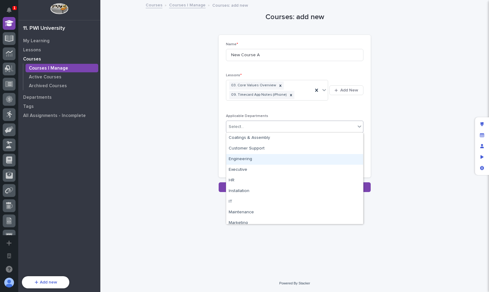
click at [265, 159] on div "Engineering" at bounding box center [294, 159] width 137 height 11
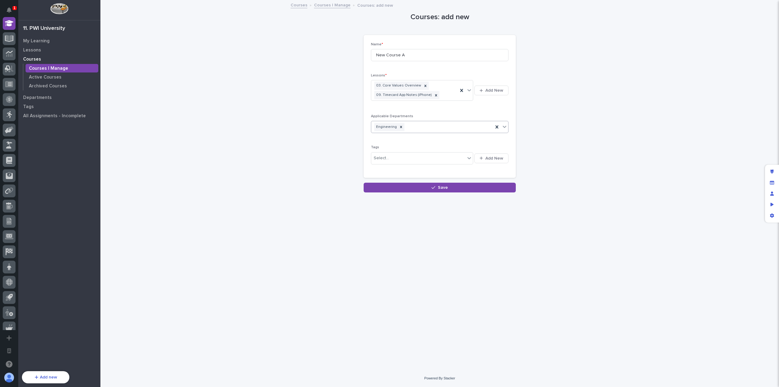
click at [46, 71] on div "Courses I Manage" at bounding box center [62, 68] width 73 height 9
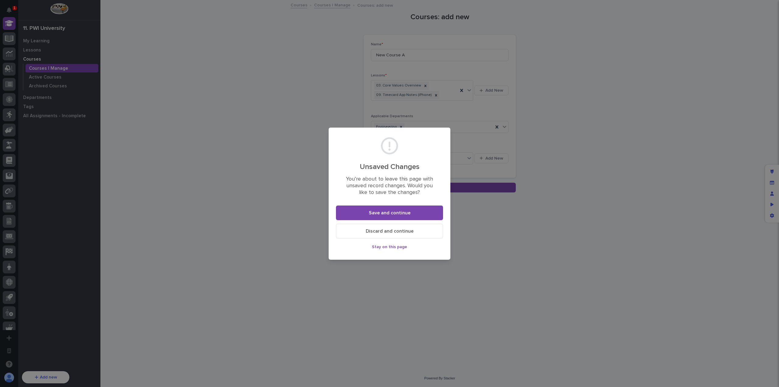
click at [374, 228] on button "Discard and continue" at bounding box center [389, 231] width 107 height 15
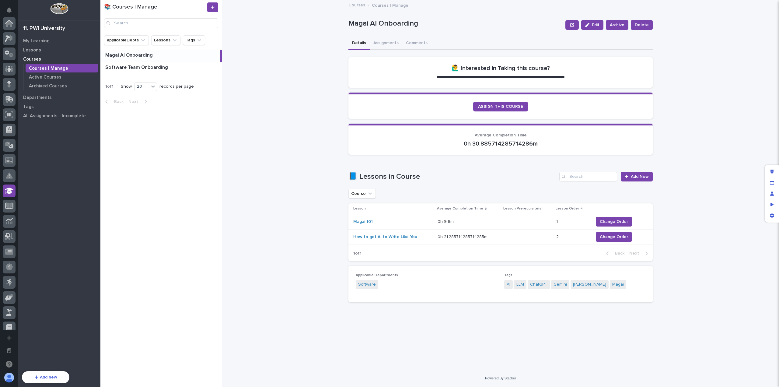
scroll to position [167, 0]
click at [165, 59] on div "Magai AI Onboarding Magai AI Onboarding" at bounding box center [160, 56] width 120 height 12
click at [170, 68] on p at bounding box center [162, 67] width 114 height 6
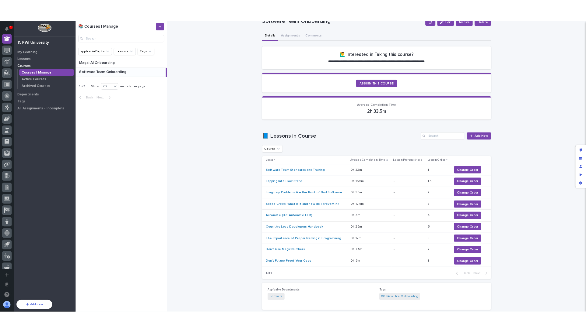
scroll to position [42, 0]
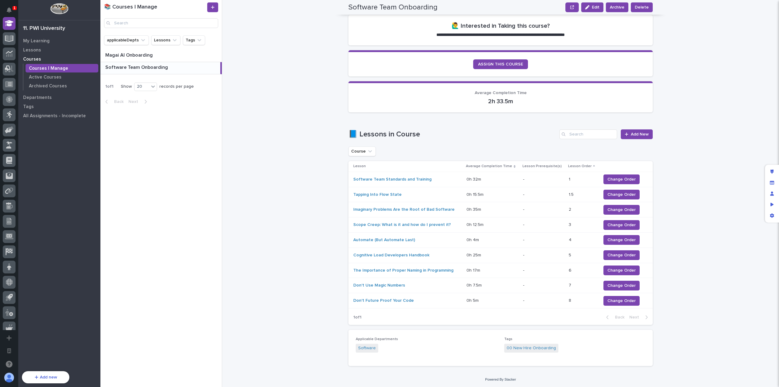
click at [316, 199] on div "**********" at bounding box center [503, 193] width 549 height 387
click at [610, 179] on span "Change Order" at bounding box center [621, 179] width 28 height 6
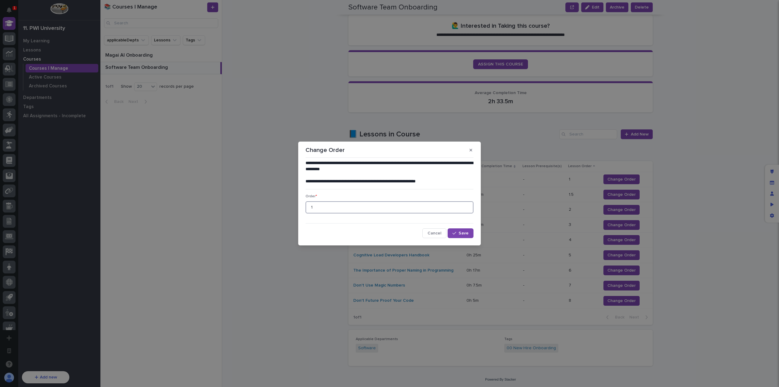
click at [403, 204] on input "1" at bounding box center [389, 207] width 168 height 12
type input "1.5"
click at [459, 235] on button "Save" at bounding box center [460, 233] width 26 height 10
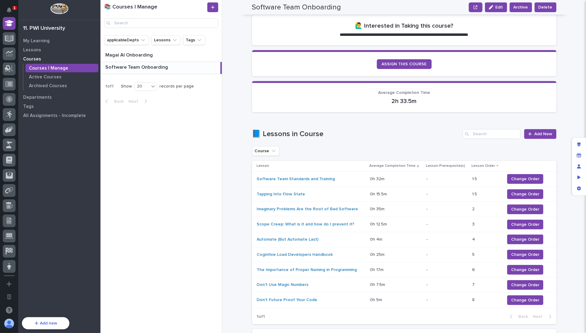
click at [381, 150] on div "Course" at bounding box center [404, 151] width 304 height 10
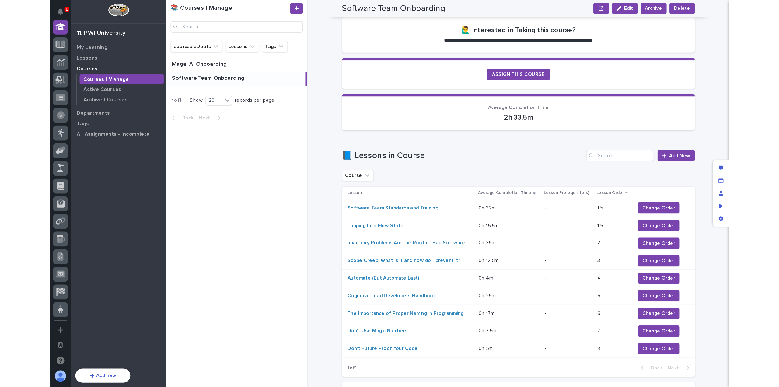
scroll to position [73, 0]
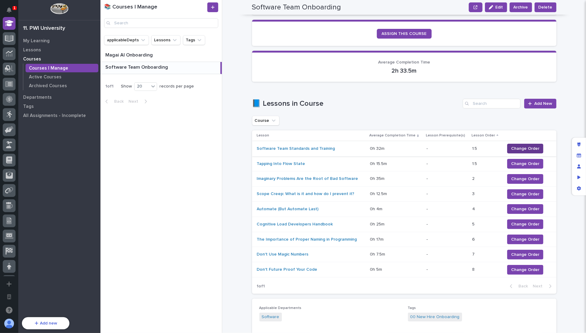
click at [514, 147] on span "Change Order" at bounding box center [525, 149] width 28 height 6
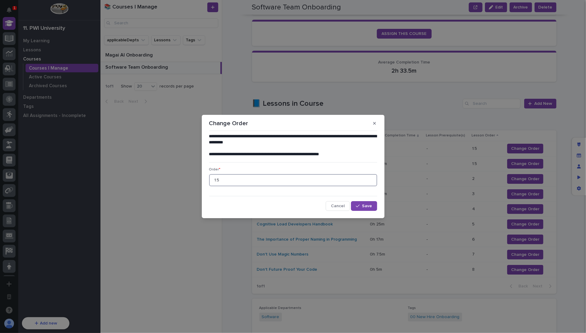
drag, startPoint x: 278, startPoint y: 180, endPoint x: 222, endPoint y: 178, distance: 56.0
click at [224, 178] on input "1.5" at bounding box center [293, 180] width 168 height 12
drag, startPoint x: 220, startPoint y: 178, endPoint x: 201, endPoint y: 179, distance: 18.9
click at [201, 179] on div "**********" at bounding box center [293, 166] width 586 height 333
type input "1"
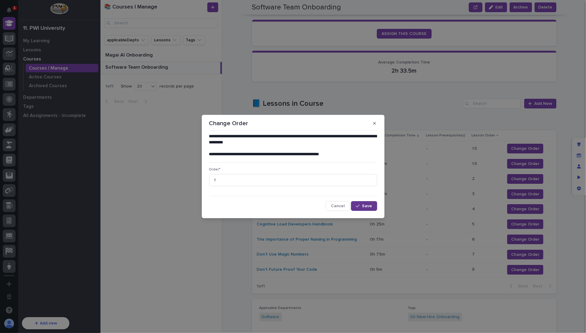
click at [364, 203] on button "Save" at bounding box center [364, 206] width 26 height 10
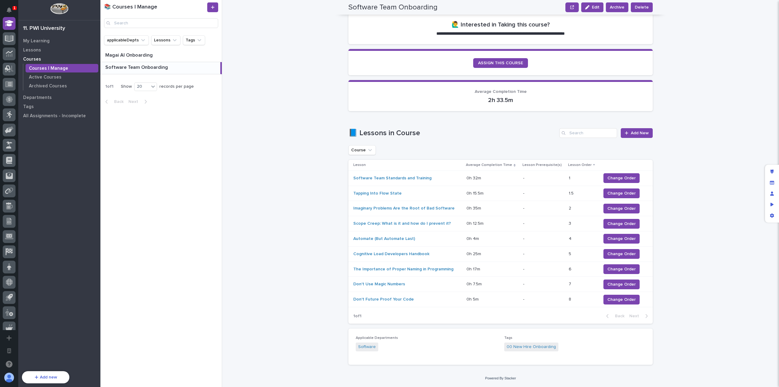
scroll to position [42, 0]
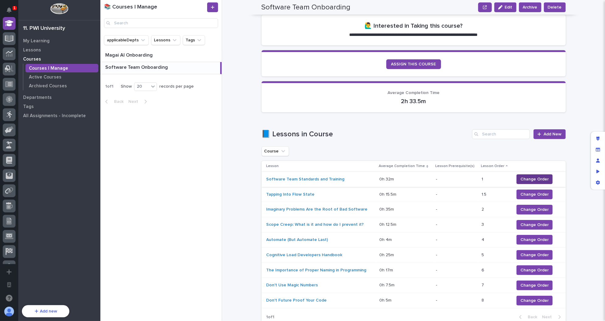
click at [528, 178] on span "Change Order" at bounding box center [534, 179] width 28 height 6
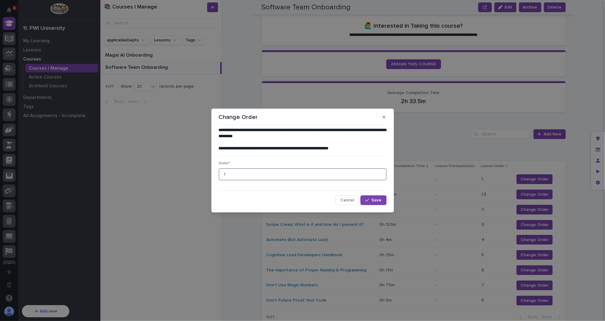
click at [253, 175] on input "1" at bounding box center [303, 174] width 168 height 12
type input "1.2"
click at [380, 199] on span "Save" at bounding box center [377, 200] width 10 height 4
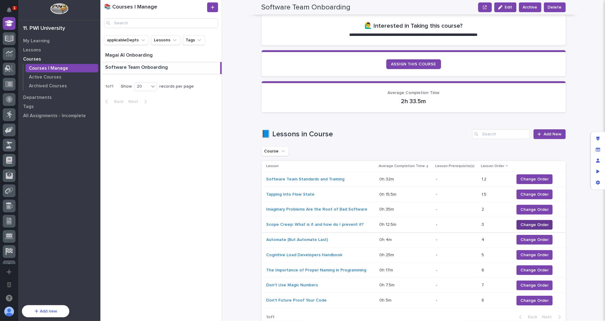
click at [522, 223] on span "Change Order" at bounding box center [534, 225] width 28 height 6
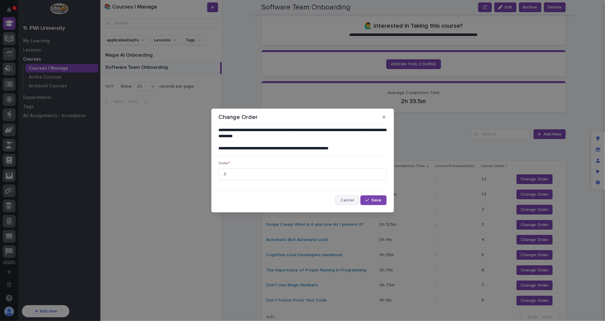
click at [352, 200] on span "Cancel" at bounding box center [347, 200] width 14 height 4
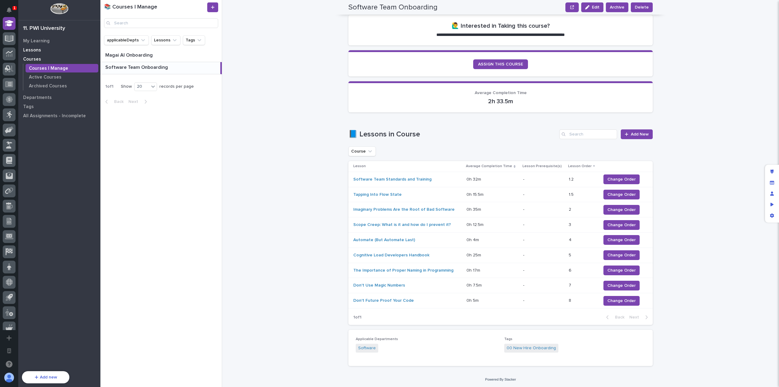
click at [45, 50] on div "Lessons" at bounding box center [59, 50] width 79 height 9
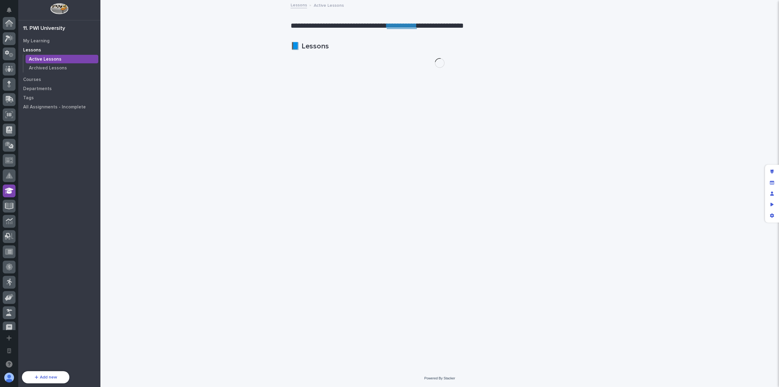
scroll to position [167, 0]
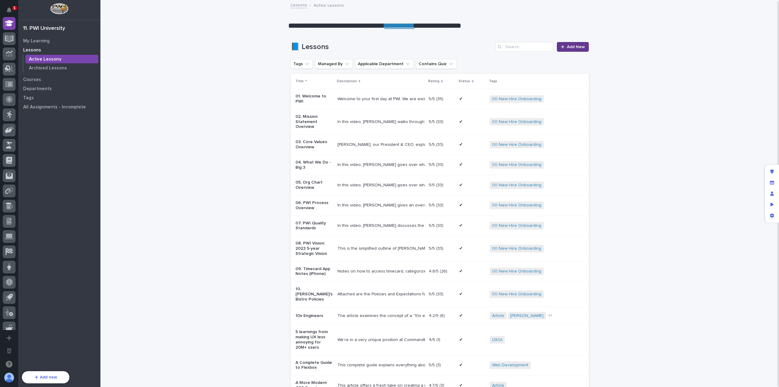
click at [579, 48] on span "Add New" at bounding box center [576, 47] width 18 height 4
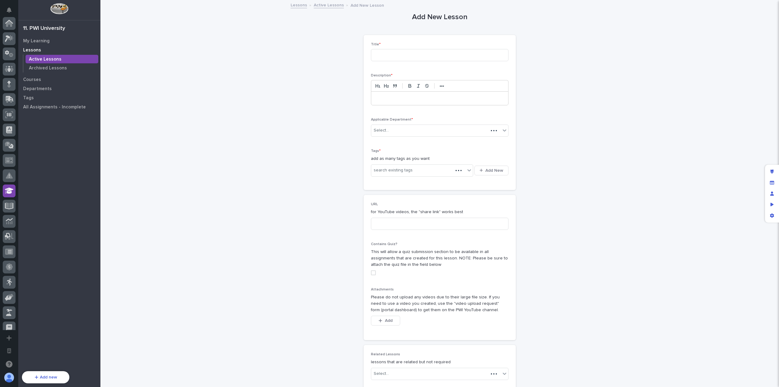
scroll to position [167, 0]
click at [398, 56] on input at bounding box center [439, 55] width 137 height 12
type input "PWI University for Managers"
click at [395, 104] on div at bounding box center [439, 98] width 137 height 13
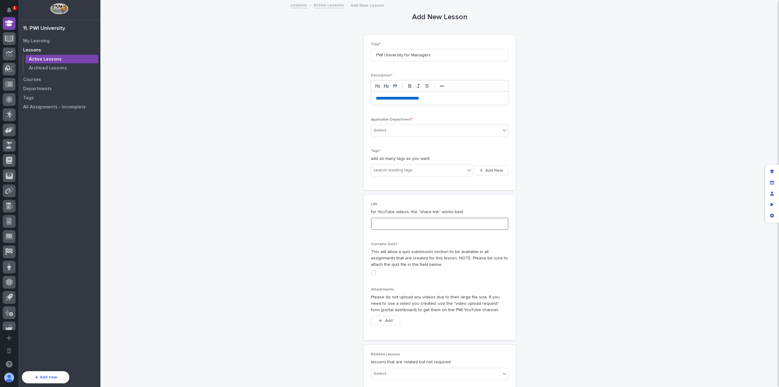
click at [409, 223] on input at bounding box center [439, 223] width 137 height 12
paste input "[URL][DOMAIN_NAME]"
type input "[URL][DOMAIN_NAME]"
drag, startPoint x: 440, startPoint y: 92, endPoint x: 363, endPoint y: 100, distance: 78.3
click at [363, 100] on div "**********" at bounding box center [439, 112] width 152 height 155
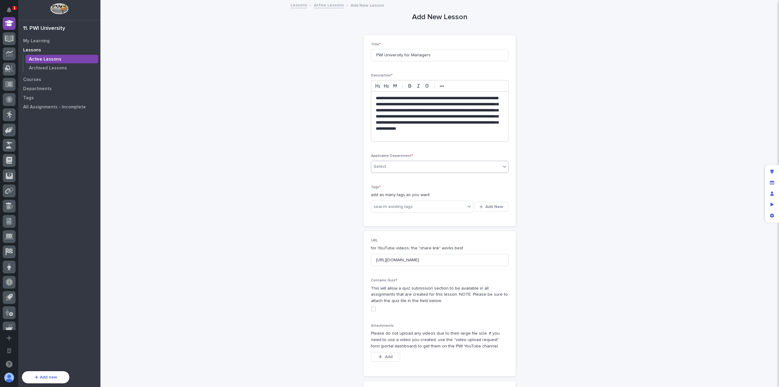
click at [478, 164] on div "Select..." at bounding box center [435, 167] width 129 height 10
click at [451, 178] on div "All Employees" at bounding box center [437, 177] width 137 height 11
click at [420, 205] on div "search existing tags" at bounding box center [418, 207] width 94 height 10
type input "***"
click at [424, 217] on div "PWI University" at bounding box center [420, 217] width 102 height 11
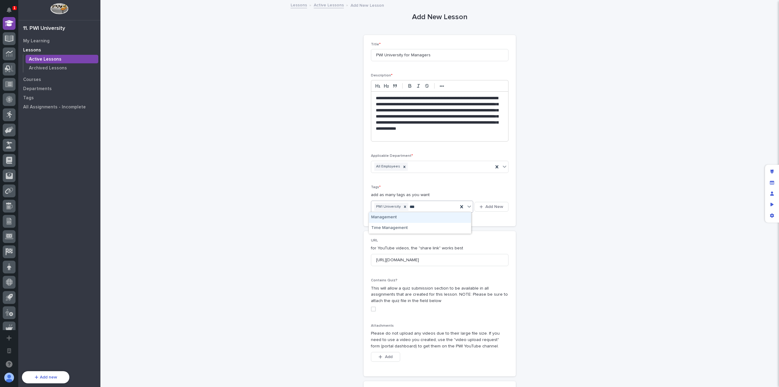
type input "****"
click at [430, 215] on div "Management" at bounding box center [420, 217] width 102 height 11
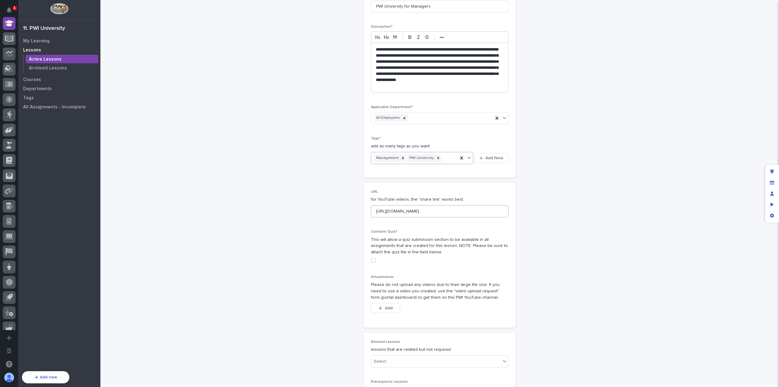
scroll to position [122, 0]
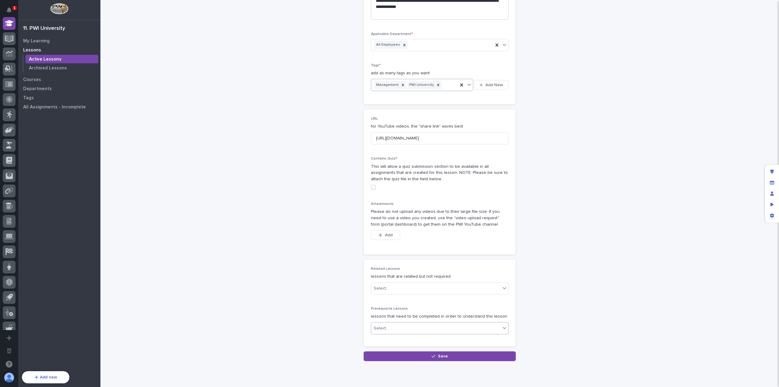
click at [412, 325] on div "Select..." at bounding box center [435, 328] width 129 height 10
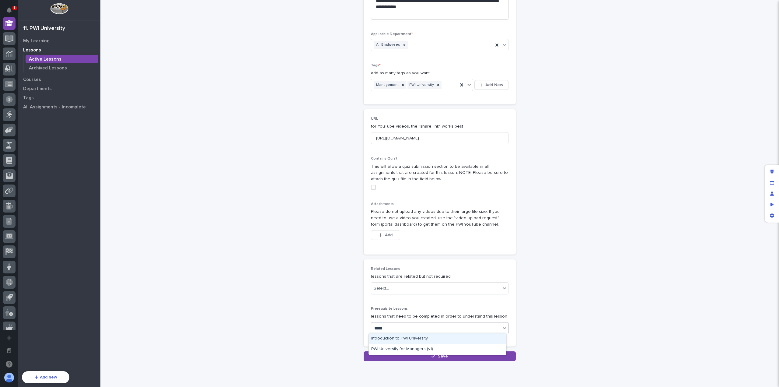
type input "******"
click at [430, 340] on div "Introduction to PWI University" at bounding box center [437, 338] width 137 height 11
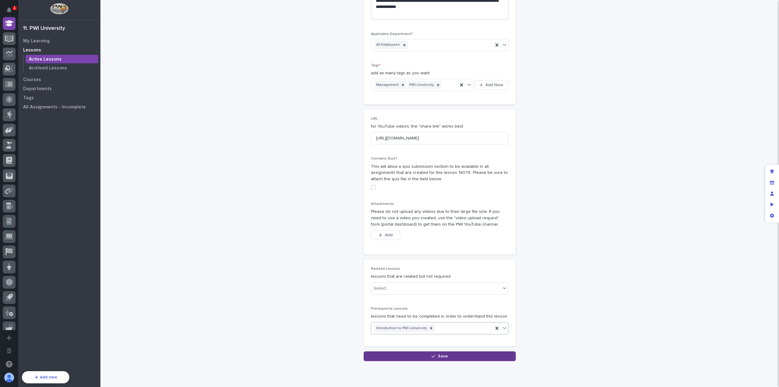
click at [444, 354] on span "Save" at bounding box center [443, 356] width 10 height 4
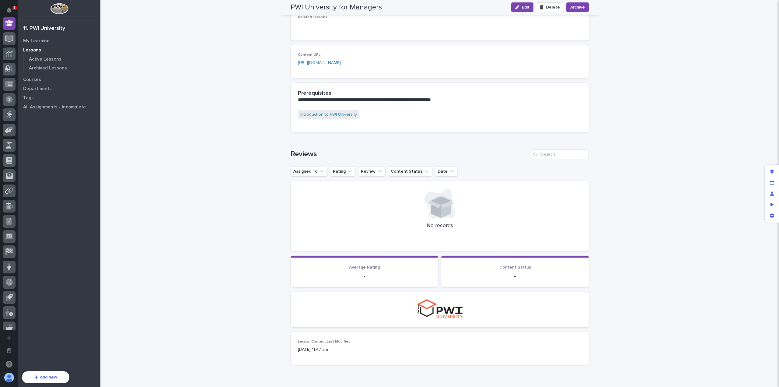
scroll to position [404, 0]
click at [333, 114] on link "Introduction to PWI University" at bounding box center [328, 115] width 57 height 6
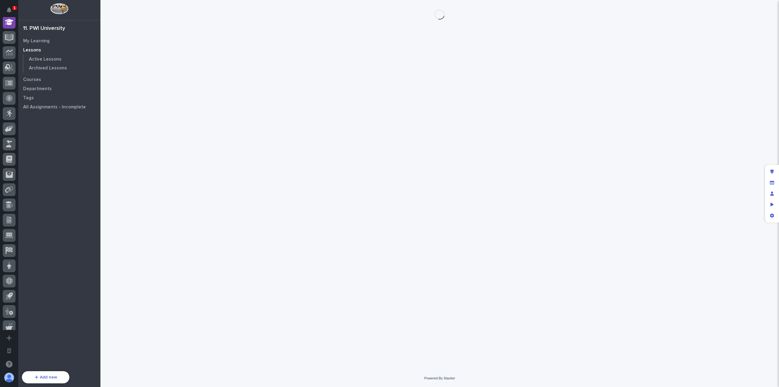
scroll to position [167, 0]
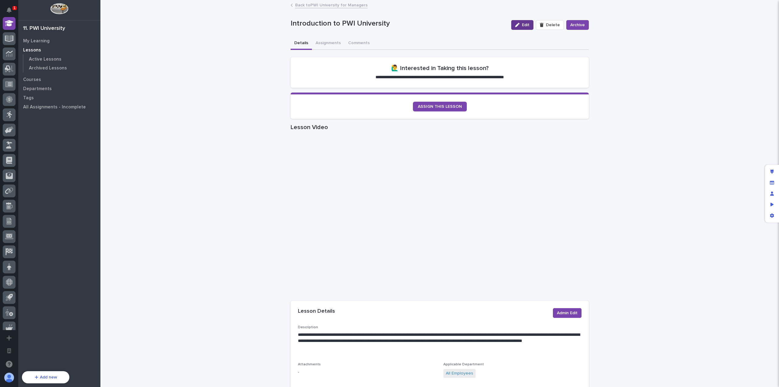
click at [526, 27] on button "Edit" at bounding box center [522, 25] width 22 height 10
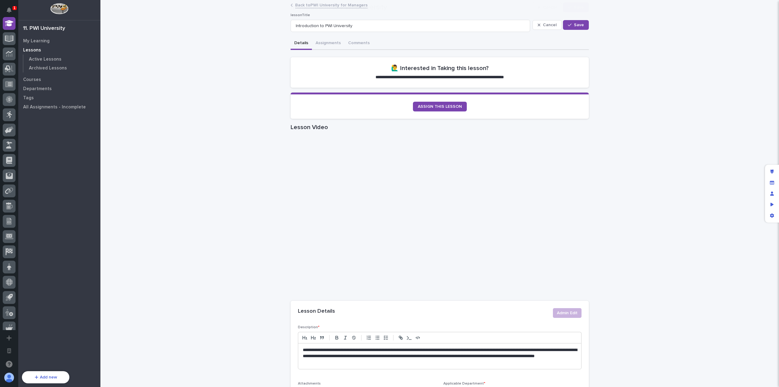
scroll to position [213, 0]
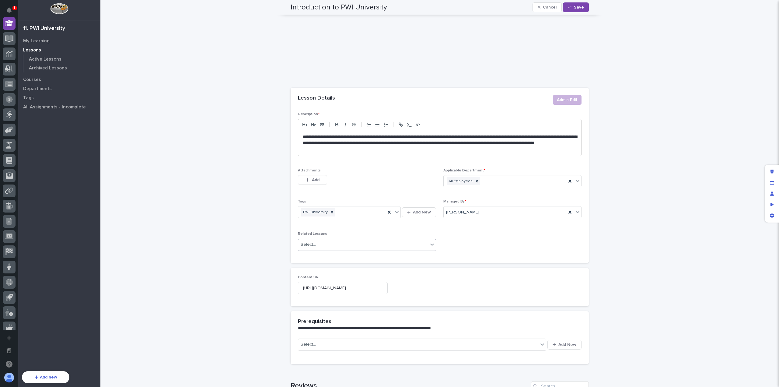
click at [366, 243] on div "Select..." at bounding box center [363, 244] width 130 height 10
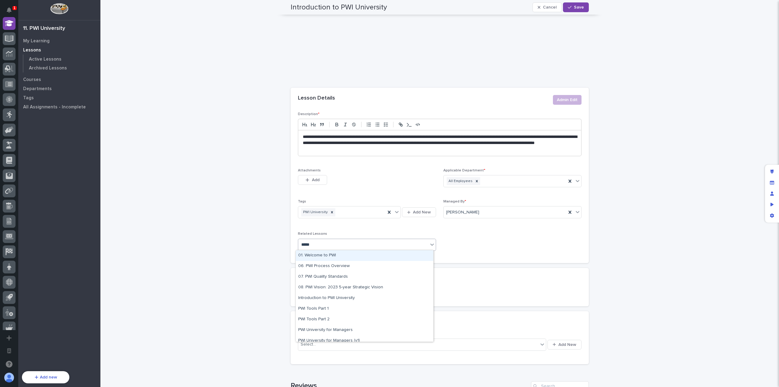
type input "******"
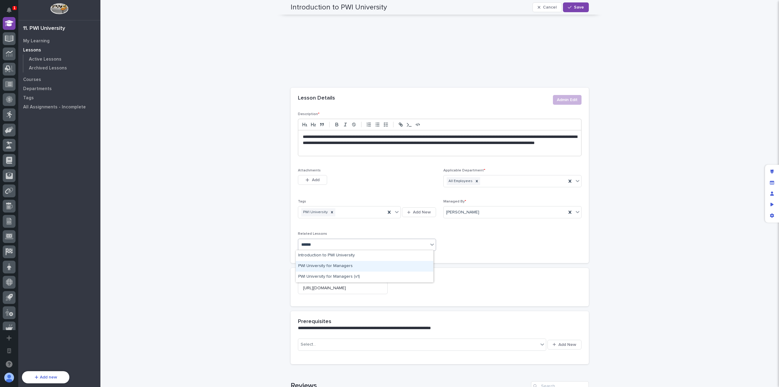
click at [359, 265] on div "PWI University for Managers" at bounding box center [364, 266] width 137 height 11
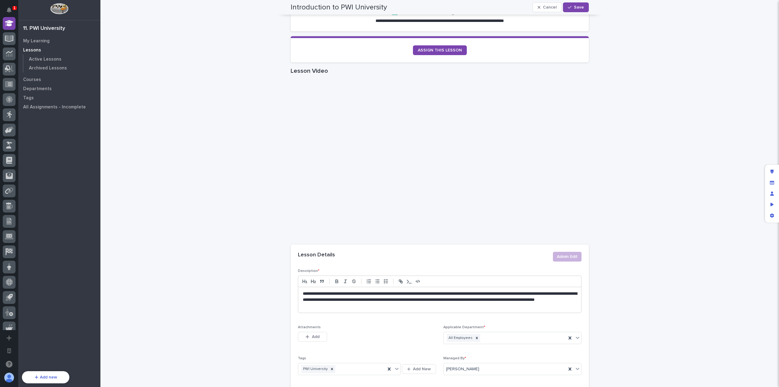
scroll to position [0, 0]
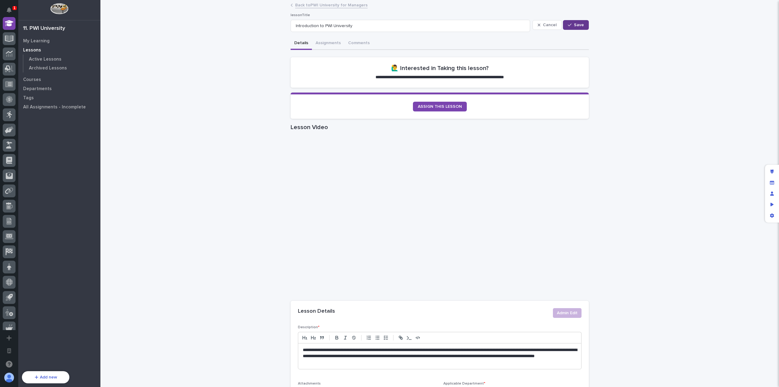
click at [579, 27] on button "Save" at bounding box center [576, 25] width 26 height 10
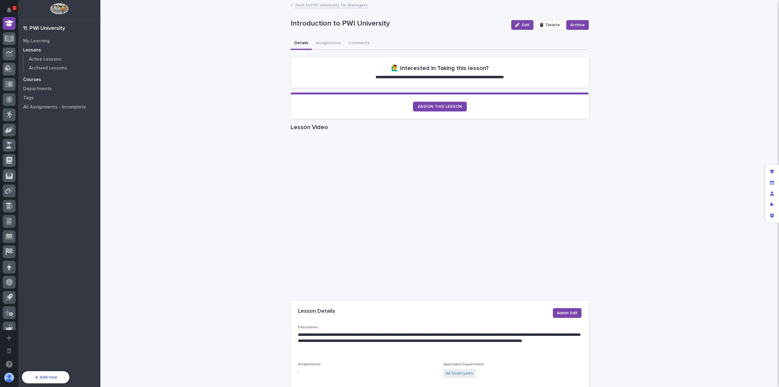
click at [36, 80] on p "Courses" at bounding box center [32, 79] width 18 height 5
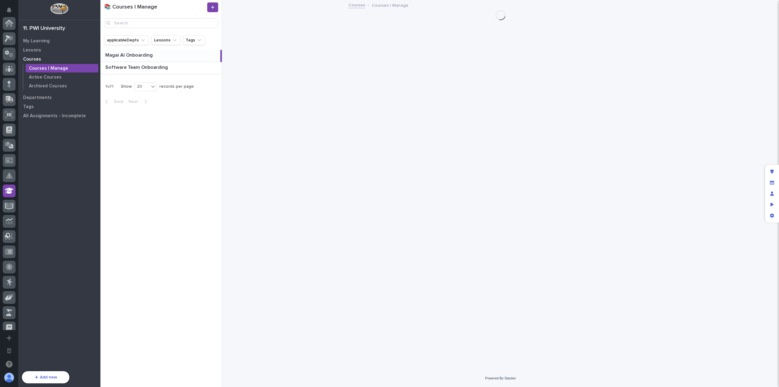
scroll to position [167, 0]
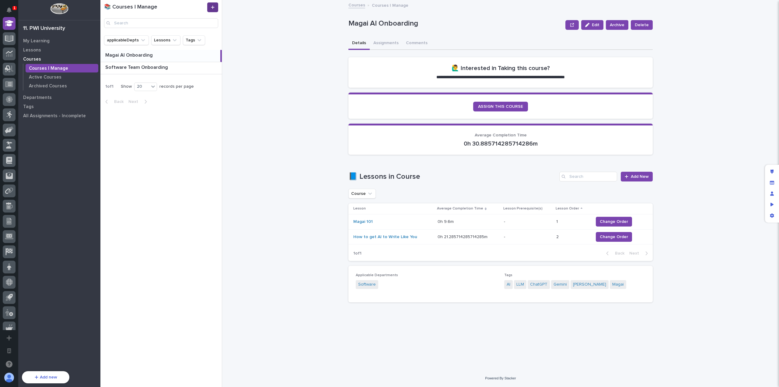
click at [217, 8] on link at bounding box center [212, 7] width 11 height 10
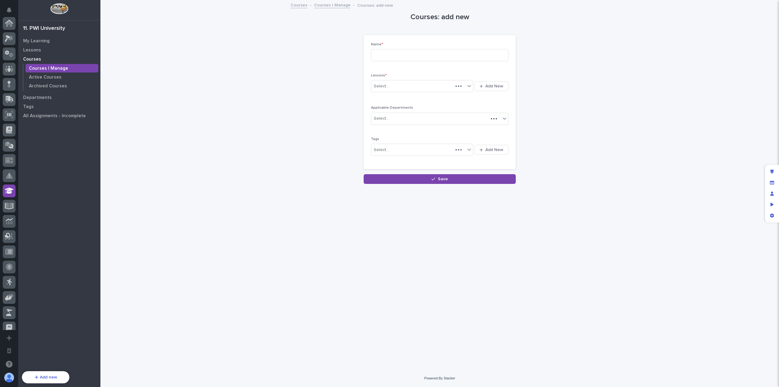
scroll to position [167, 0]
click at [400, 50] on input at bounding box center [439, 55] width 137 height 12
type input "PWI University for Managers"
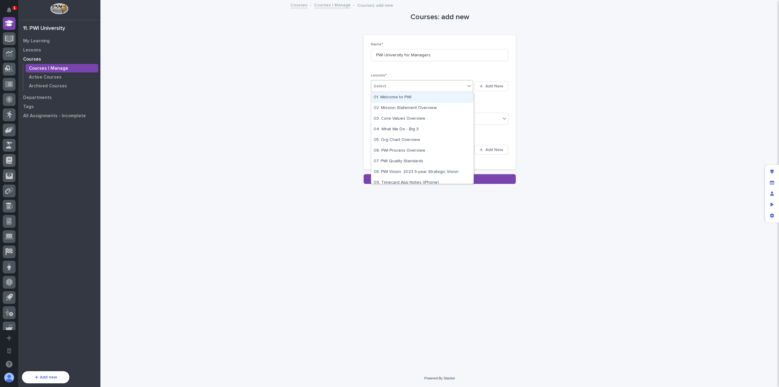
click at [424, 87] on div "Select..." at bounding box center [418, 86] width 94 height 10
type input "*******"
click at [431, 99] on div "Introduction to PWI University" at bounding box center [422, 97] width 102 height 11
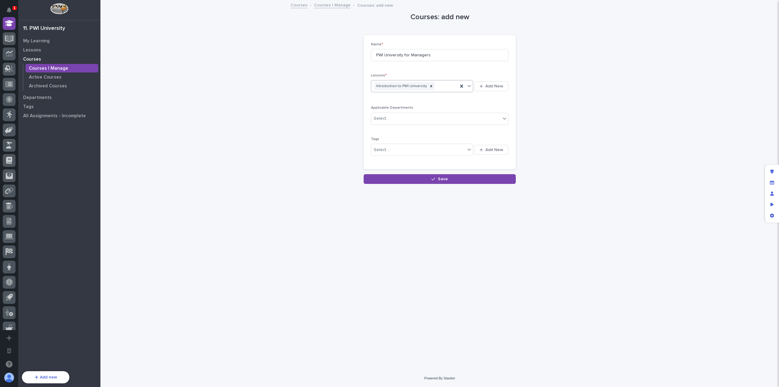
click at [436, 86] on div "Introduction to PWI University" at bounding box center [414, 86] width 87 height 11
type input "********"
click at [437, 97] on div "PWI University for Managers" at bounding box center [422, 97] width 102 height 11
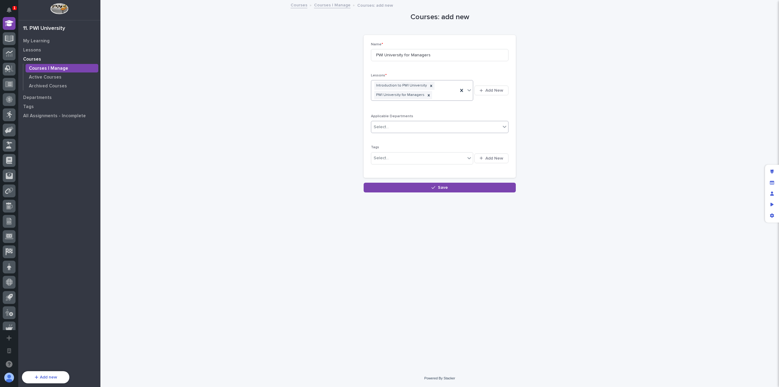
click at [440, 129] on div "Select..." at bounding box center [435, 127] width 129 height 10
type input "*"
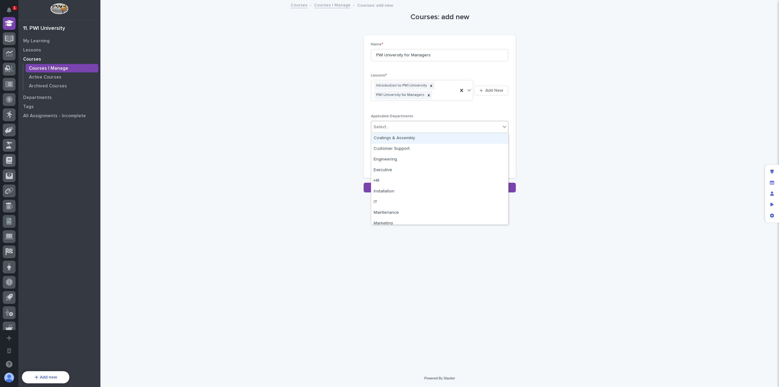
click at [426, 139] on div "Coatings & Assembly" at bounding box center [439, 138] width 137 height 11
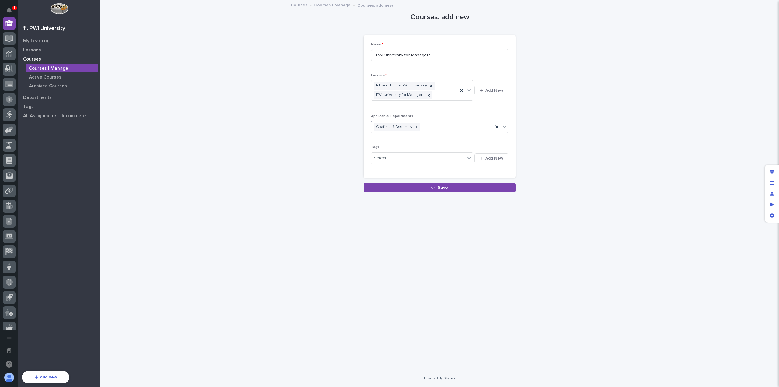
click at [433, 126] on div "Coatings & Assembly" at bounding box center [432, 127] width 122 height 11
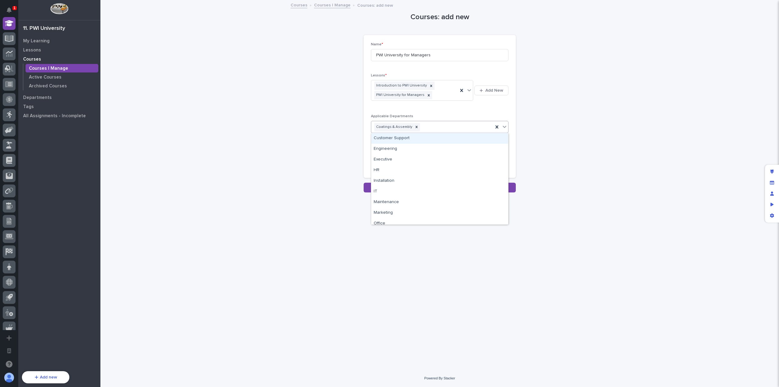
click at [430, 140] on div "Customer Support" at bounding box center [439, 138] width 137 height 11
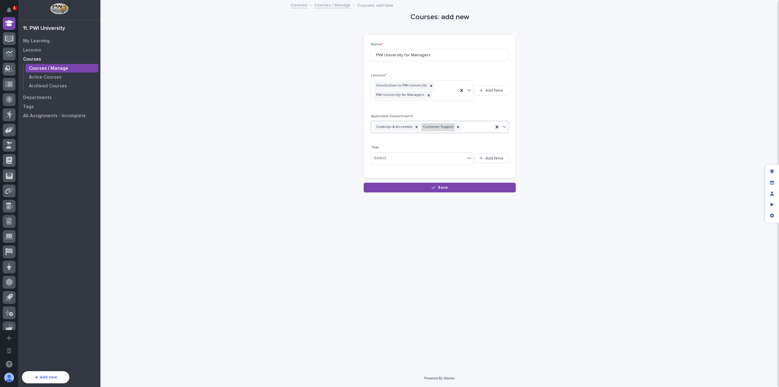
click at [447, 127] on div "Customer Support" at bounding box center [437, 127] width 33 height 8
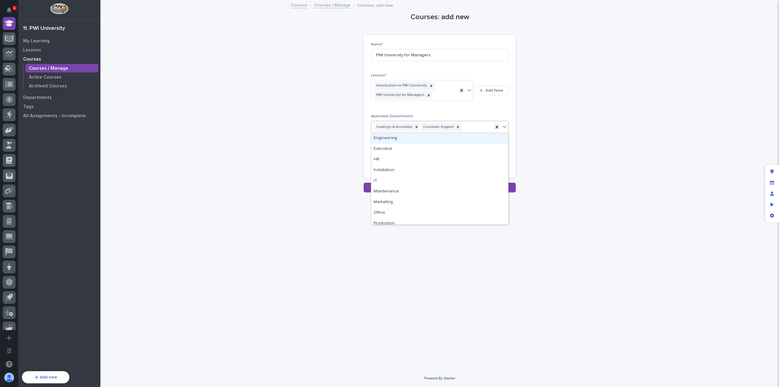
click at [467, 127] on div "Coatings & Assembly Customer Support" at bounding box center [432, 127] width 122 height 11
click at [474, 126] on div "Coatings & Assembly Customer Support" at bounding box center [432, 127] width 122 height 11
click at [440, 142] on div "Engineering" at bounding box center [439, 138] width 137 height 11
click at [398, 132] on div "Engineering" at bounding box center [385, 136] width 23 height 8
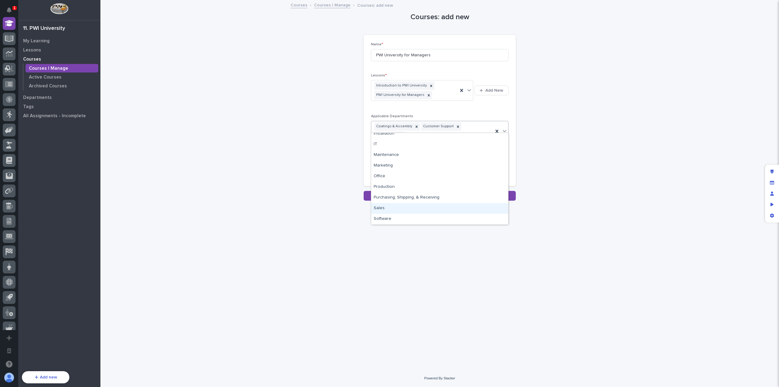
scroll to position [0, 0]
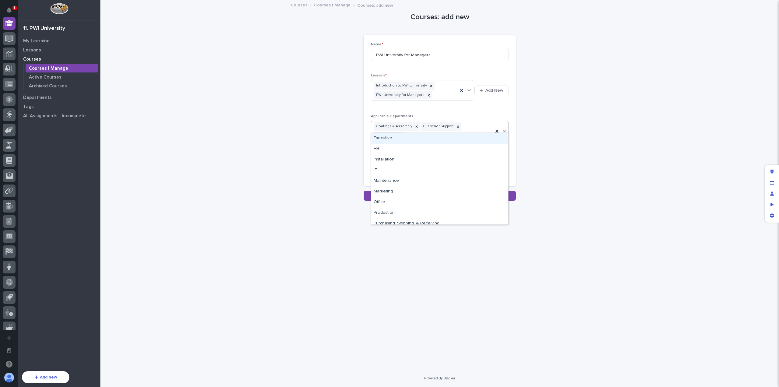
click at [434, 141] on div "Executive" at bounding box center [439, 138] width 137 height 11
click at [471, 139] on div "Coatings & Assembly Customer Support Engineering Executive" at bounding box center [432, 131] width 122 height 20
click at [448, 150] on div "HR" at bounding box center [439, 146] width 137 height 11
click at [460, 139] on div "Coatings & Assembly Customer Support Engineering Executive HR" at bounding box center [432, 131] width 122 height 20
click at [455, 148] on div "Installation" at bounding box center [439, 146] width 137 height 11
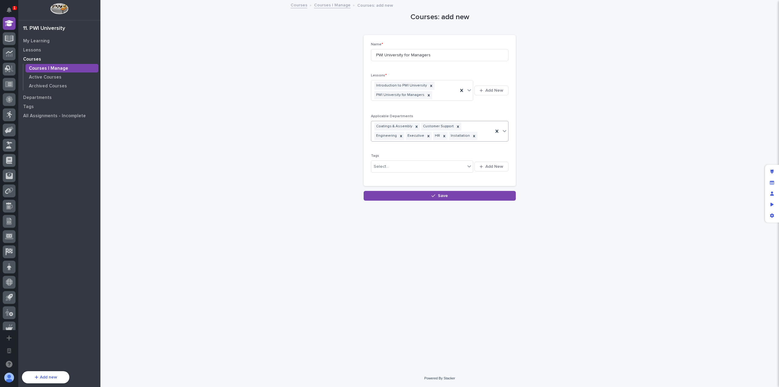
click at [464, 137] on div "Coatings & Assembly Customer Support Engineering Executive HR Installation" at bounding box center [432, 131] width 122 height 20
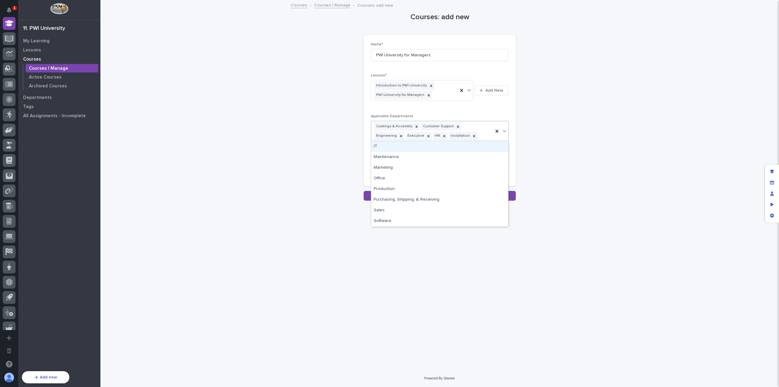
click at [463, 147] on div "IT" at bounding box center [439, 146] width 137 height 11
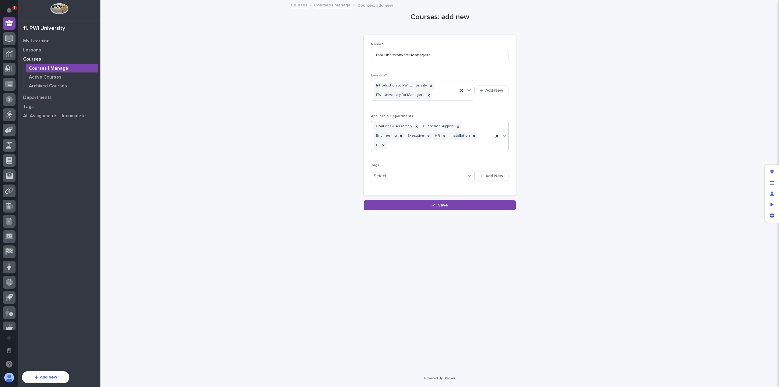
click at [468, 138] on div "Coatings & Assembly Customer Support Engineering Executive HR Installation IT" at bounding box center [432, 135] width 122 height 29
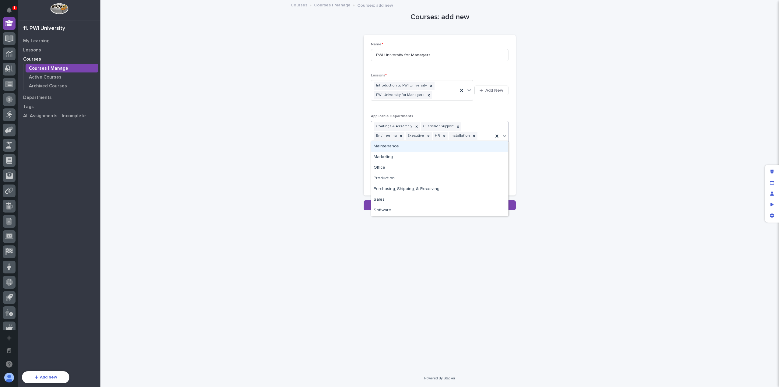
click at [471, 149] on div "Maintenance" at bounding box center [439, 146] width 137 height 11
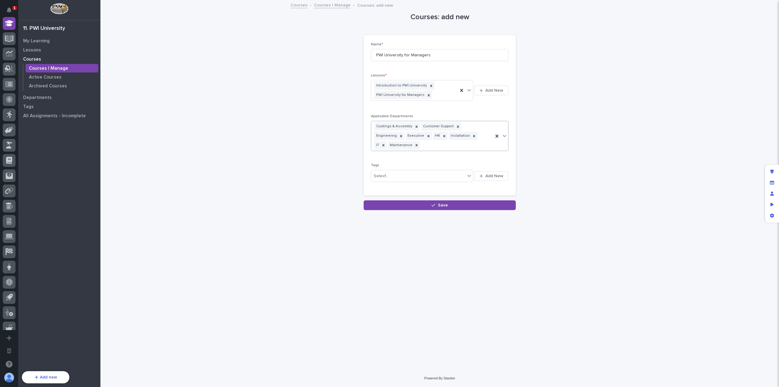
click at [413, 141] on div "Maintenance" at bounding box center [400, 145] width 25 height 8
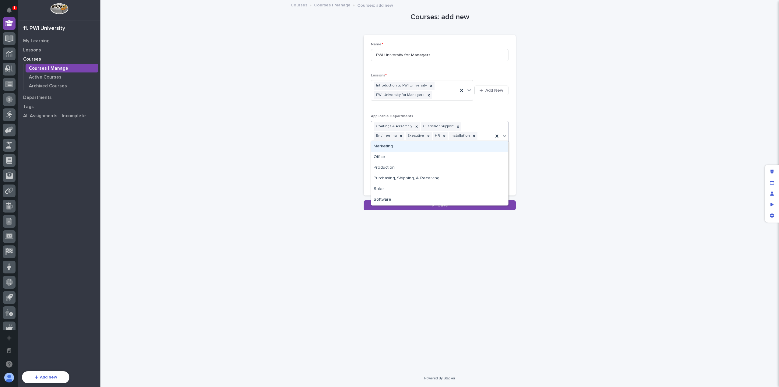
click at [485, 145] on div "Marketing" at bounding box center [439, 146] width 137 height 11
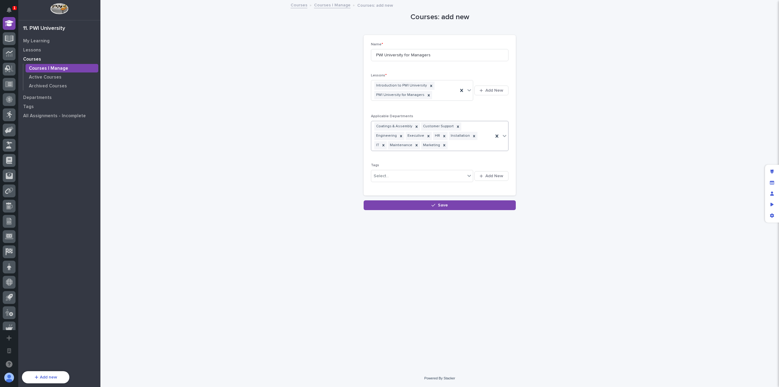
click at [480, 144] on div "Coatings & Assembly Customer Support Engineering Executive HR Installation IT M…" at bounding box center [432, 135] width 122 height 29
click at [456, 157] on div "Office" at bounding box center [439, 156] width 137 height 11
click at [469, 144] on div "Coatings & Assembly Customer Support Engineering Executive HR Installation IT M…" at bounding box center [432, 135] width 122 height 29
click at [469, 153] on div "Production" at bounding box center [439, 156] width 137 height 11
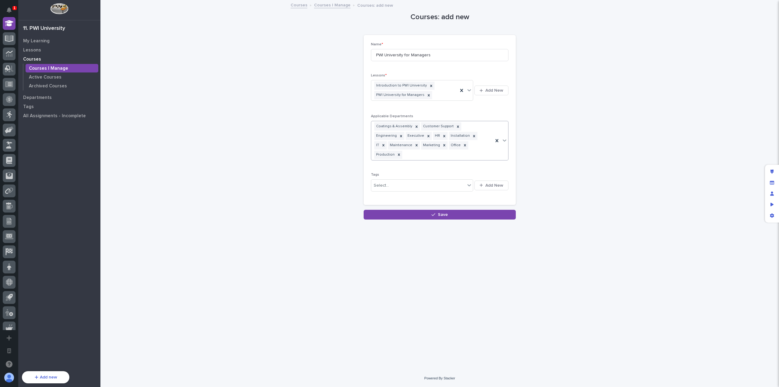
click at [472, 143] on div "Coatings & Assembly Customer Support Engineering Executive HR Installation IT M…" at bounding box center [432, 140] width 122 height 39
click at [471, 154] on div "Purchasing, Shipping, & Receiving" at bounding box center [439, 156] width 137 height 11
click at [477, 144] on div "Coatings & Assembly Customer Support Engineering Executive HR Installation IT M…" at bounding box center [432, 140] width 122 height 39
drag, startPoint x: 468, startPoint y: 165, endPoint x: 471, endPoint y: 162, distance: 3.9
click at [468, 165] on div "Sales" at bounding box center [439, 165] width 137 height 11
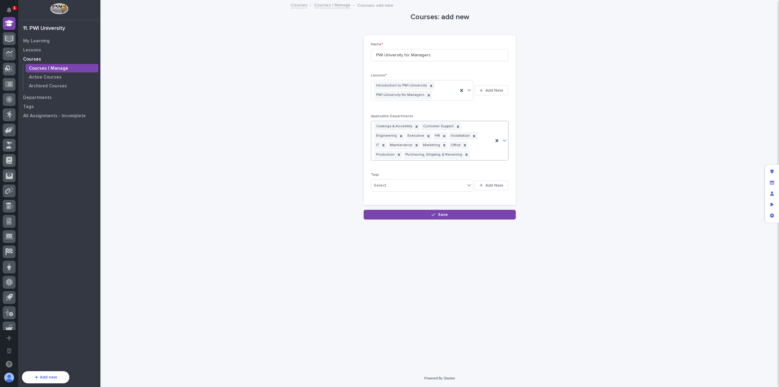
click at [476, 152] on div "Coatings & Assembly Customer Support Engineering Executive HR Installation IT M…" at bounding box center [432, 140] width 122 height 39
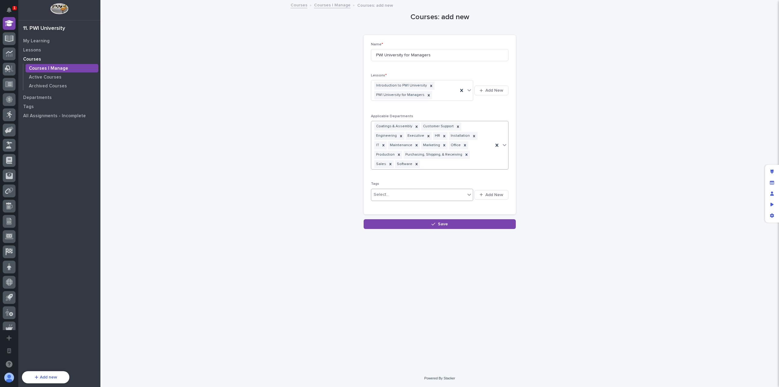
click at [438, 189] on div "Select..." at bounding box center [418, 194] width 94 height 10
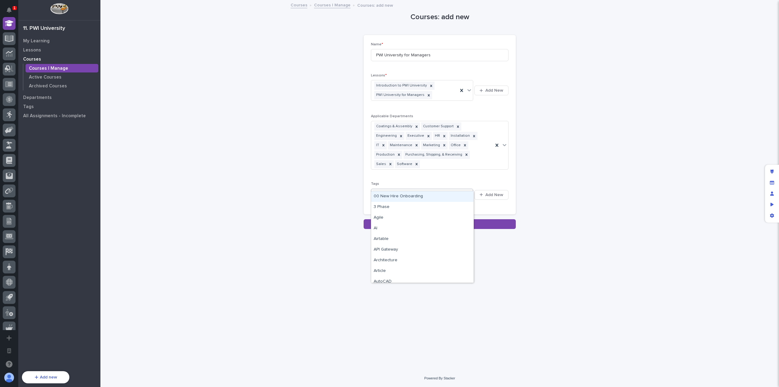
type input "***"
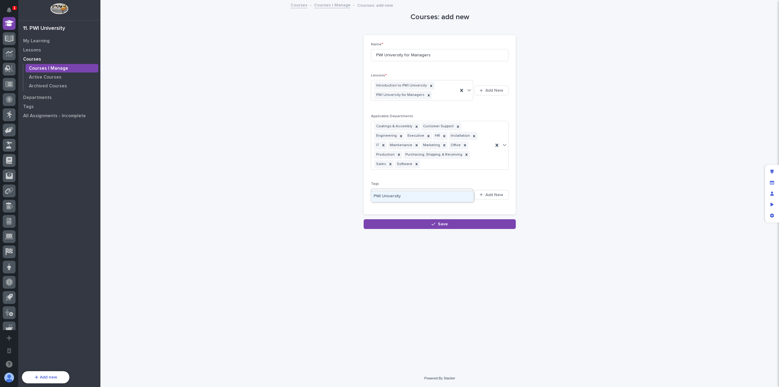
click at [437, 194] on div "PWI University" at bounding box center [422, 196] width 102 height 11
click at [450, 219] on button "Save" at bounding box center [439, 224] width 152 height 10
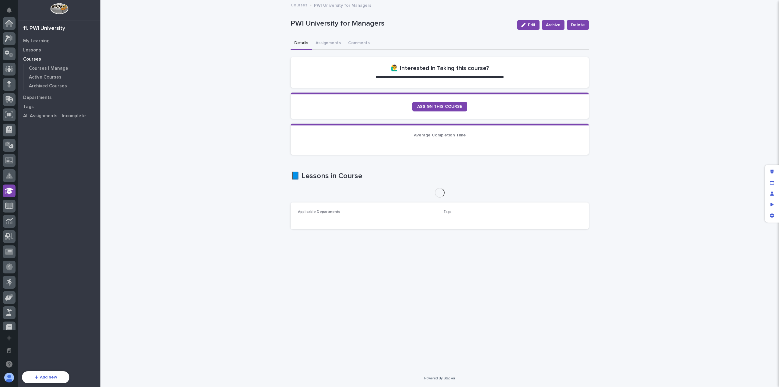
scroll to position [167, 0]
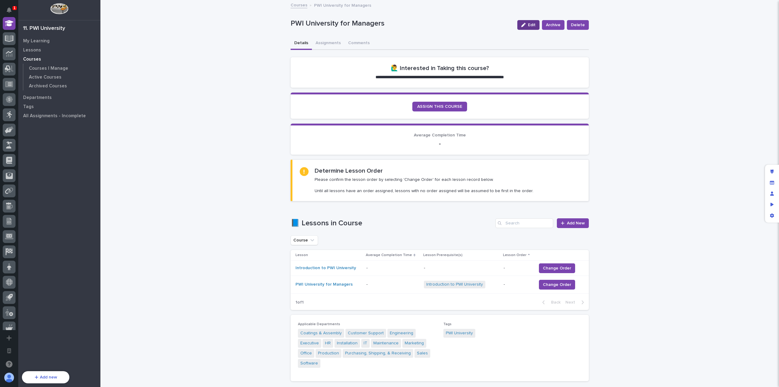
click at [528, 27] on span "Edit" at bounding box center [532, 25] width 8 height 4
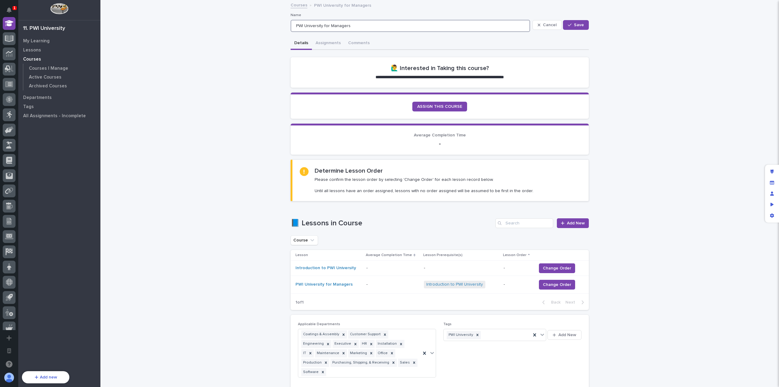
drag, startPoint x: 321, startPoint y: 26, endPoint x: 355, endPoint y: 26, distance: 33.5
click at [355, 26] on input "PWI University for Managers" at bounding box center [409, 26] width 239 height 12
type input "PWI University"
click at [580, 24] on span "Save" at bounding box center [579, 25] width 10 height 4
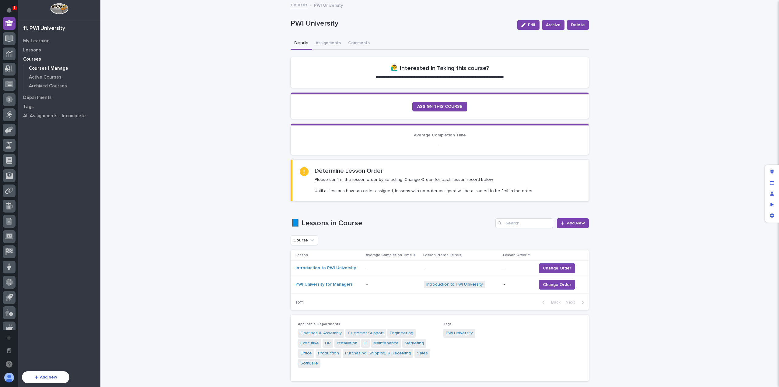
click at [55, 70] on p "Courses I Manage" at bounding box center [48, 68] width 39 height 5
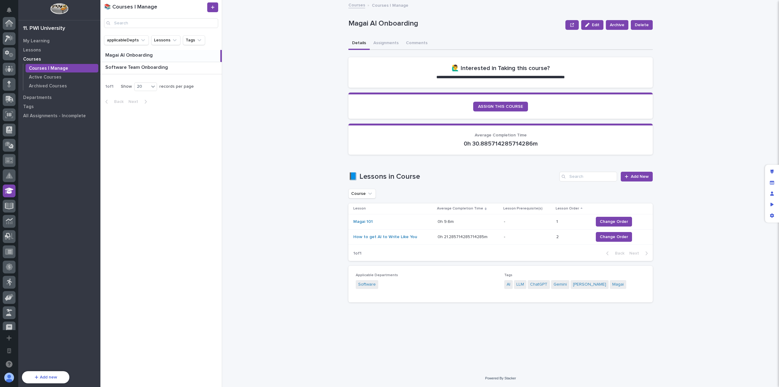
scroll to position [167, 0]
click at [174, 79] on p at bounding box center [162, 80] width 114 height 6
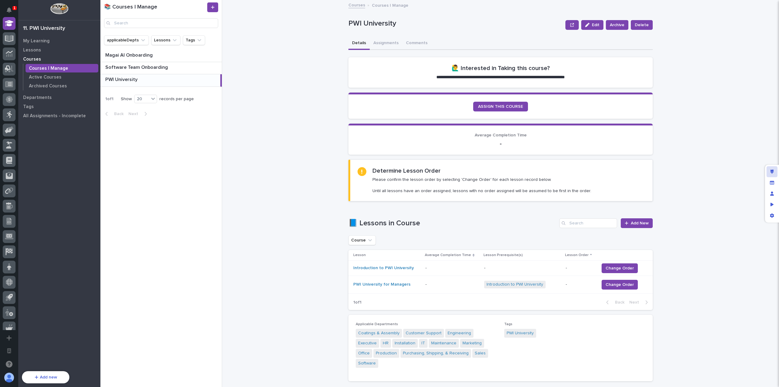
click at [768, 171] on div "Edit layout" at bounding box center [771, 171] width 11 height 11
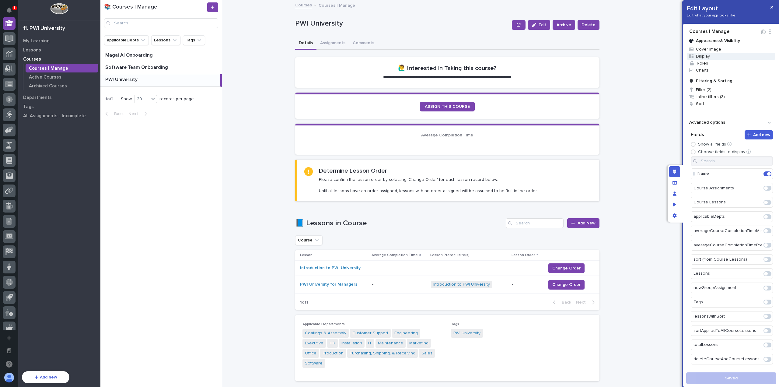
click at [719, 58] on span "Display" at bounding box center [730, 56] width 89 height 7
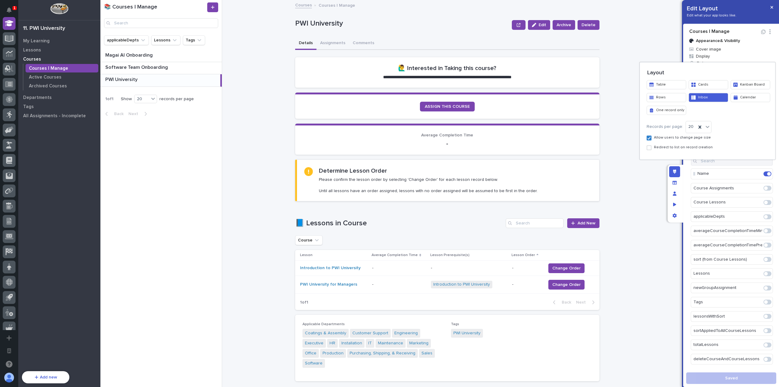
click at [737, 57] on div at bounding box center [389, 193] width 779 height 387
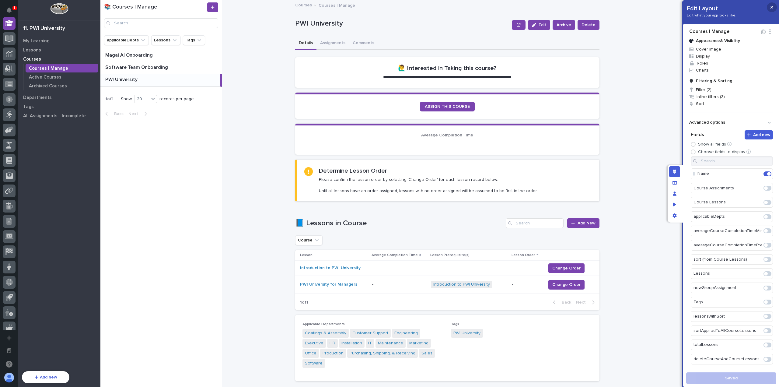
click at [773, 8] on button "button" at bounding box center [771, 7] width 10 height 10
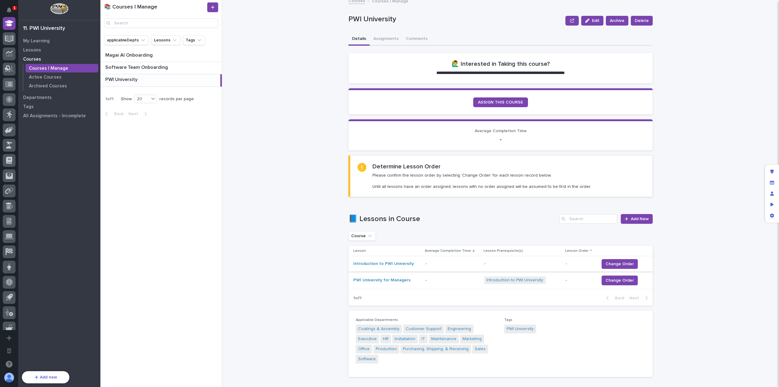
scroll to position [5, 0]
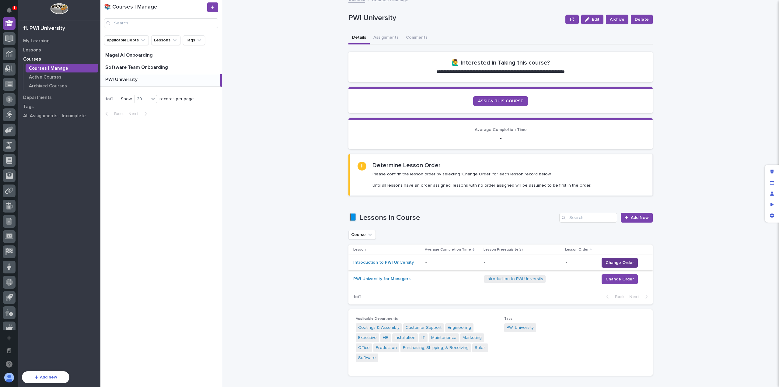
click at [620, 266] on button "Change Order" at bounding box center [619, 263] width 36 height 10
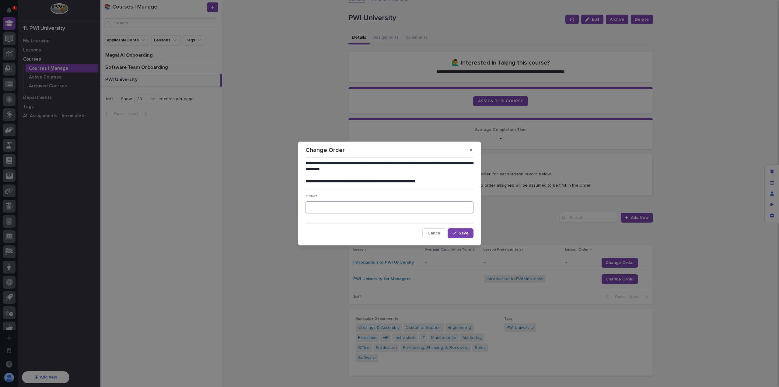
click at [393, 205] on input at bounding box center [389, 207] width 168 height 12
type input "1"
click at [466, 234] on span "Save" at bounding box center [463, 233] width 10 height 4
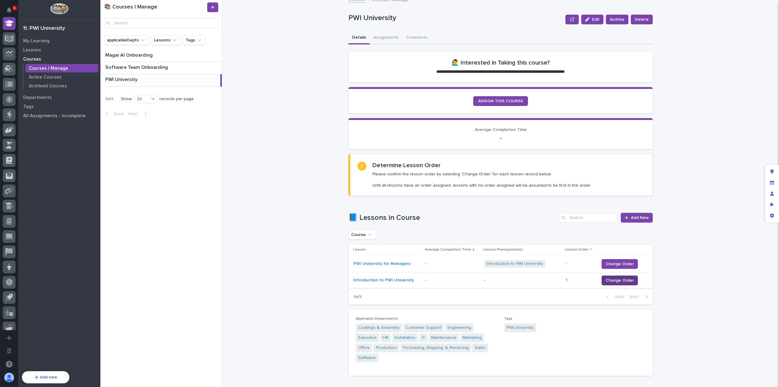
click at [613, 280] on span "Change Order" at bounding box center [619, 280] width 28 height 6
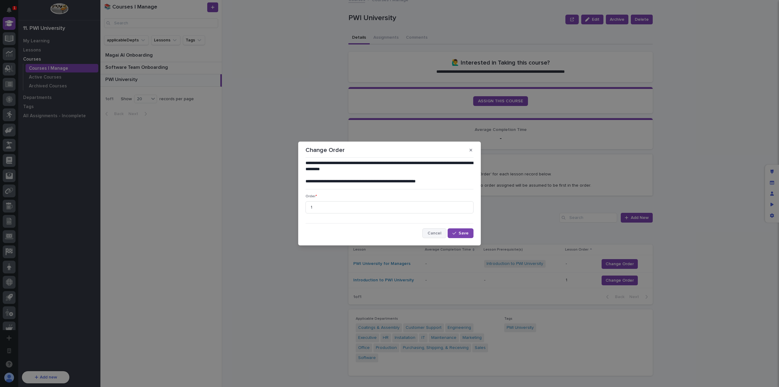
click at [432, 231] on span "Cancel" at bounding box center [434, 233] width 14 height 4
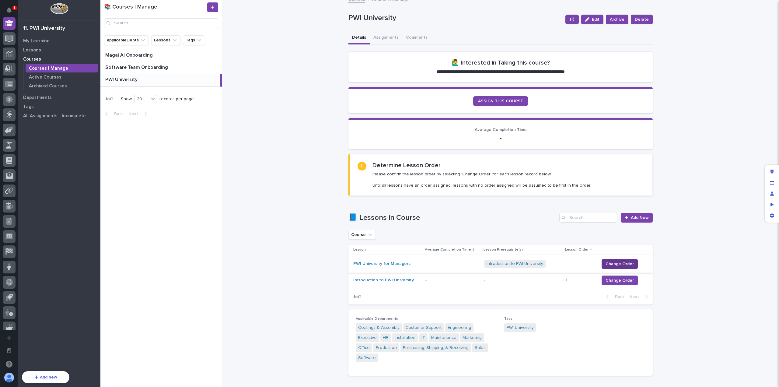
click at [607, 263] on span "Change Order" at bounding box center [619, 264] width 28 height 6
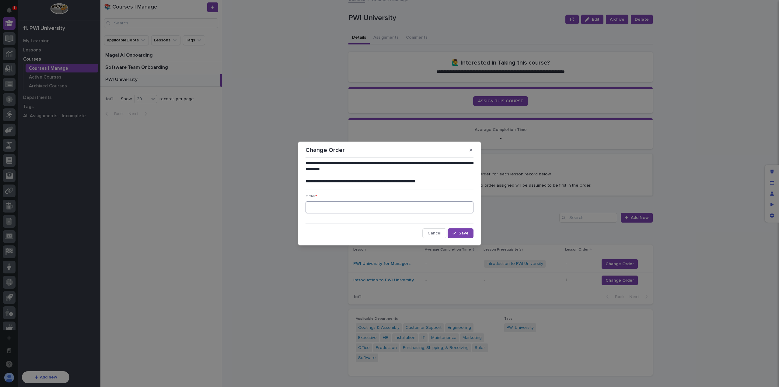
click at [401, 205] on input at bounding box center [389, 207] width 168 height 12
type input "2"
click at [454, 232] on icon "button" at bounding box center [454, 233] width 4 height 4
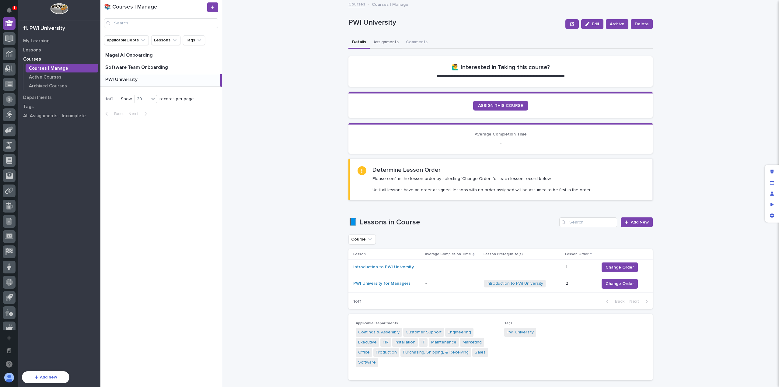
scroll to position [0, 0]
click at [386, 44] on button "Assignments" at bounding box center [386, 43] width 33 height 13
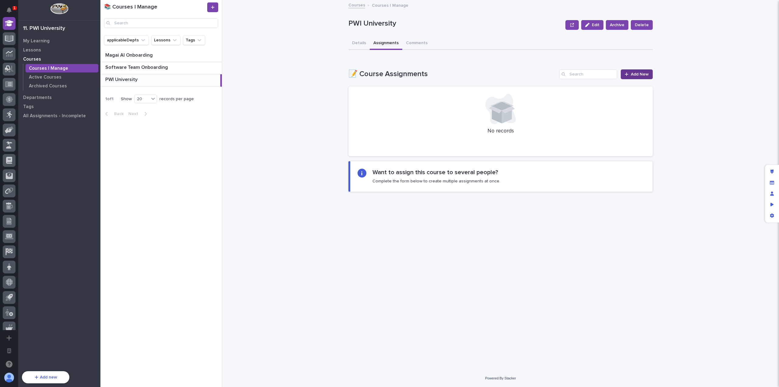
click at [629, 75] on div at bounding box center [627, 74] width 6 height 4
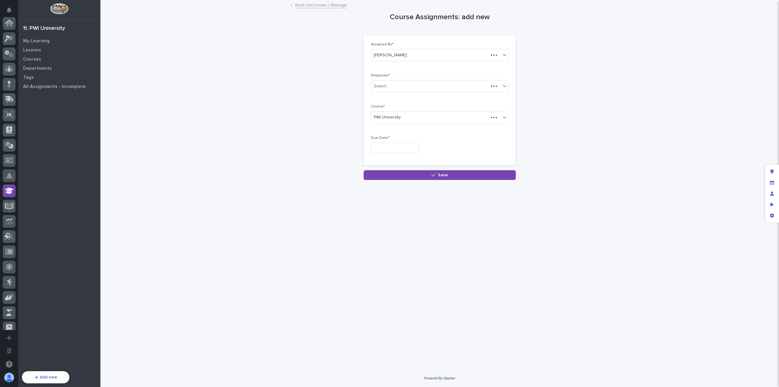
scroll to position [167, 0]
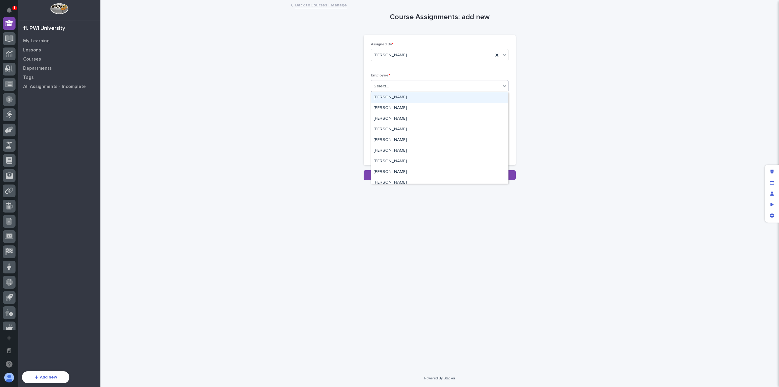
click at [416, 83] on div "Select..." at bounding box center [435, 86] width 129 height 10
type input "******"
click at [417, 96] on div "[PERSON_NAME]" at bounding box center [439, 97] width 137 height 11
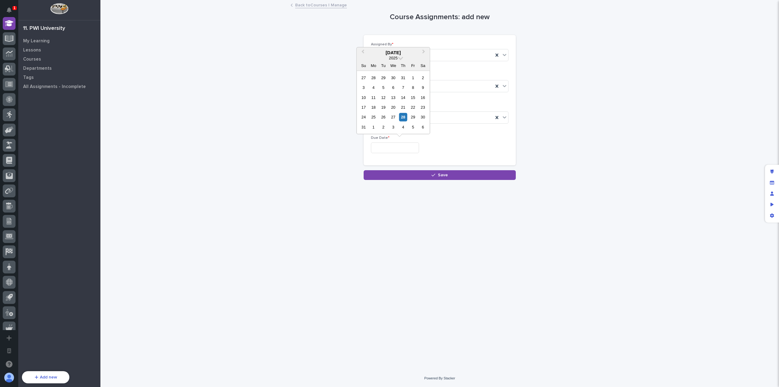
click at [394, 146] on input "text" at bounding box center [395, 147] width 48 height 11
click at [394, 128] on div "3" at bounding box center [393, 127] width 8 height 8
type input "**********"
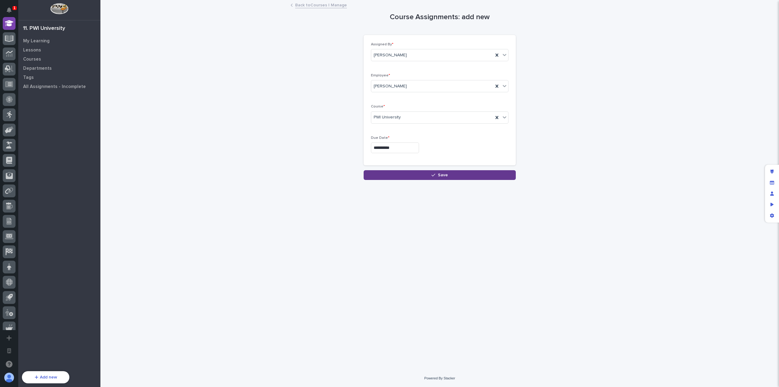
click at [432, 173] on icon "button" at bounding box center [433, 175] width 4 height 4
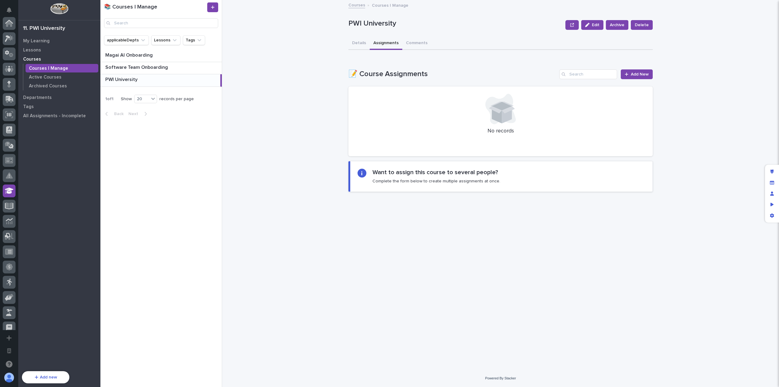
scroll to position [167, 0]
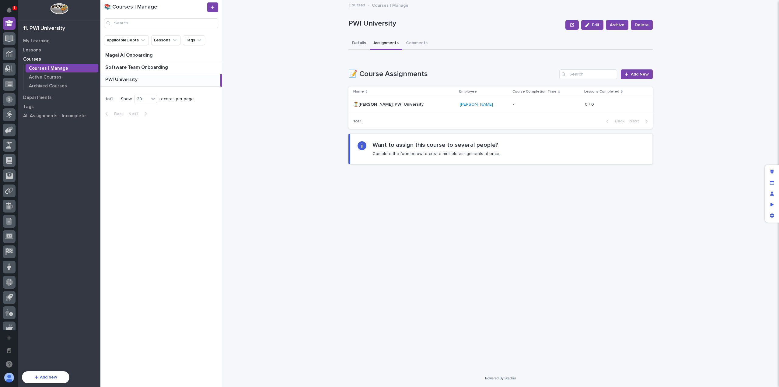
click at [358, 44] on button "Details" at bounding box center [358, 43] width 21 height 13
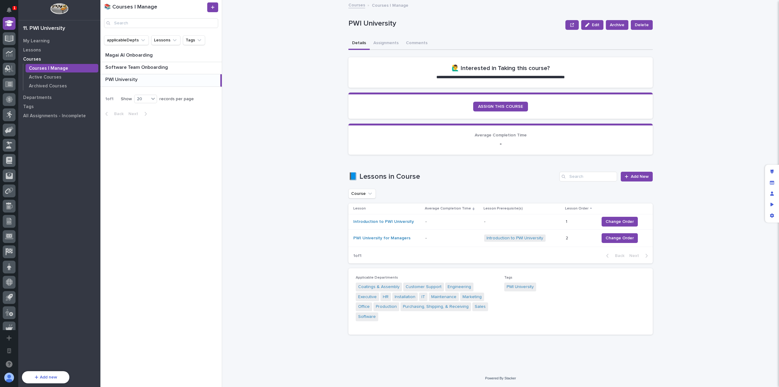
click at [258, 166] on div "**********" at bounding box center [503, 193] width 549 height 387
click at [299, 211] on div "**********" at bounding box center [503, 193] width 549 height 387
click at [307, 178] on div "**********" at bounding box center [503, 193] width 549 height 387
click at [396, 40] on button "Assignments" at bounding box center [386, 43] width 33 height 13
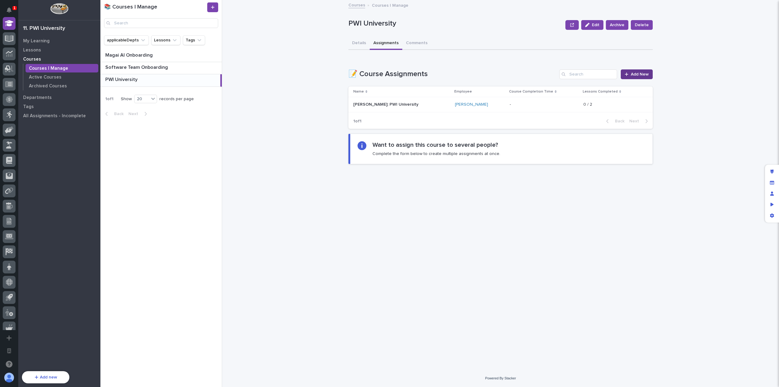
click at [630, 71] on link "Add New" at bounding box center [636, 74] width 32 height 10
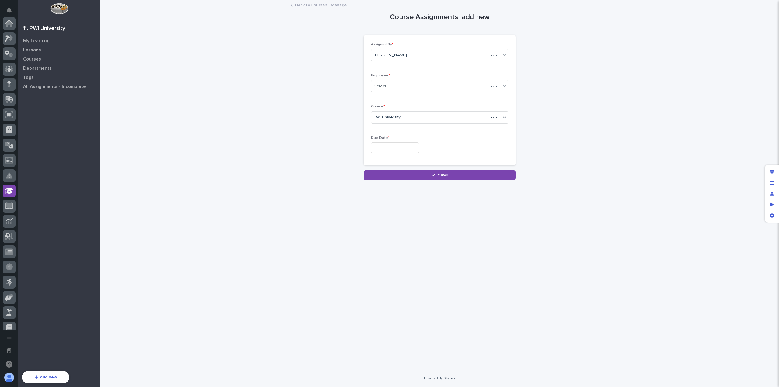
scroll to position [167, 0]
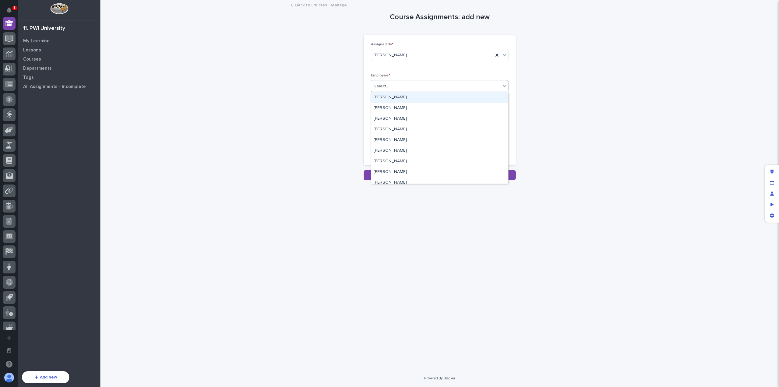
click at [427, 89] on div "Select..." at bounding box center [435, 86] width 129 height 10
type input "****"
click at [415, 99] on div "[PERSON_NAME]" at bounding box center [439, 97] width 137 height 11
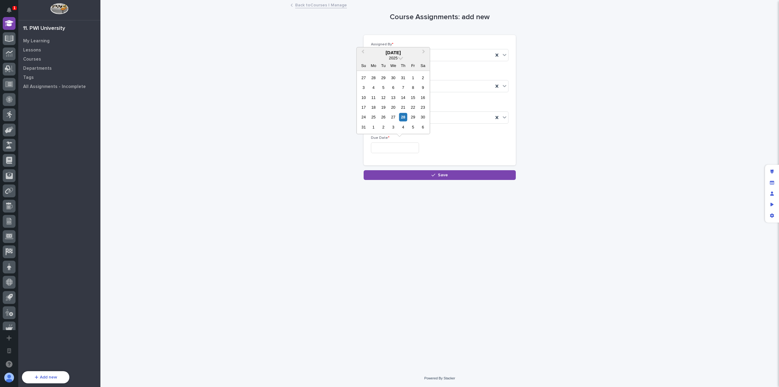
click at [402, 146] on input "text" at bounding box center [395, 147] width 48 height 11
click at [396, 126] on div "3" at bounding box center [393, 127] width 8 height 8
type input "**********"
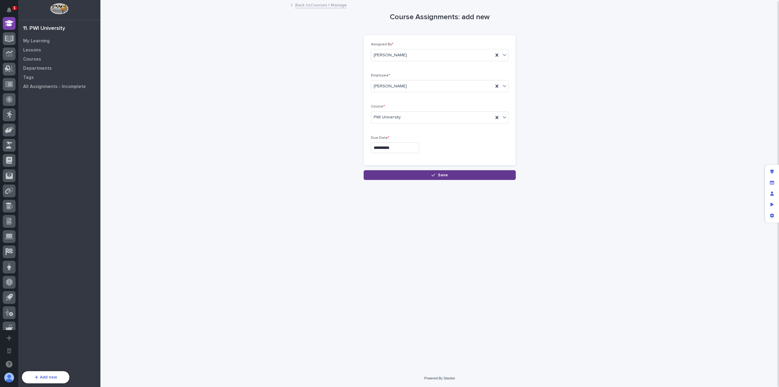
click at [420, 170] on button "Save" at bounding box center [439, 175] width 152 height 10
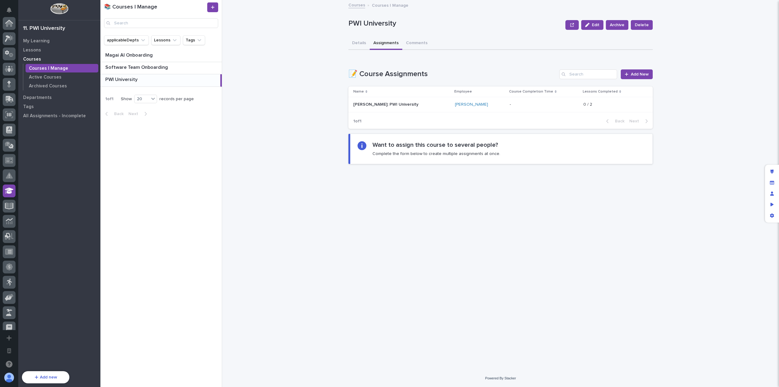
scroll to position [167, 0]
